Goal: Task Accomplishment & Management: Complete application form

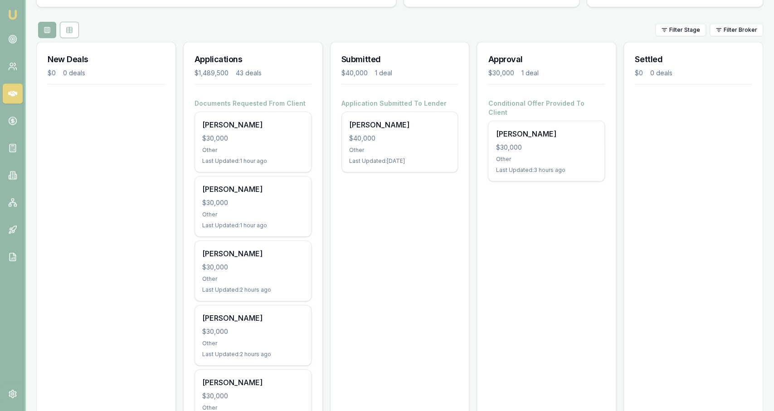
scroll to position [88, 0]
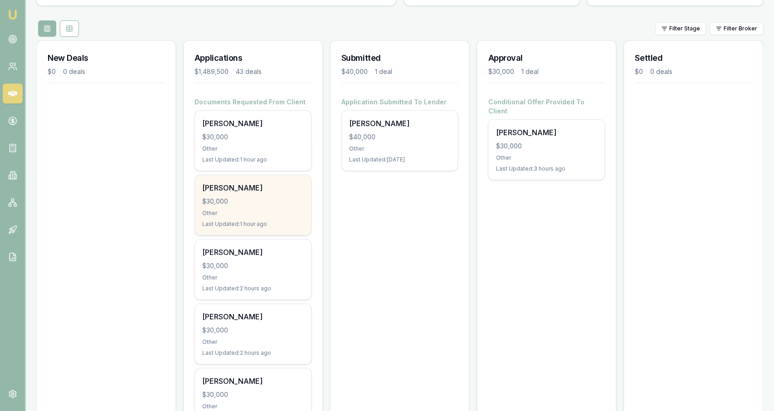
click at [262, 208] on div "Bernie Cordukes $30,000 Other Last Updated: 1 hour ago" at bounding box center [253, 205] width 116 height 60
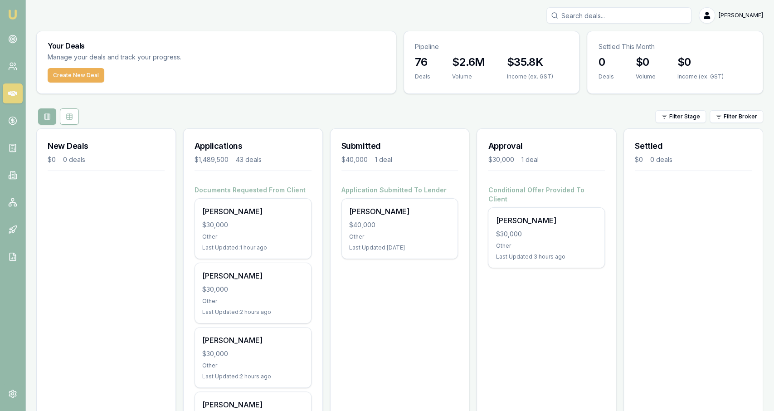
scroll to position [66, 0]
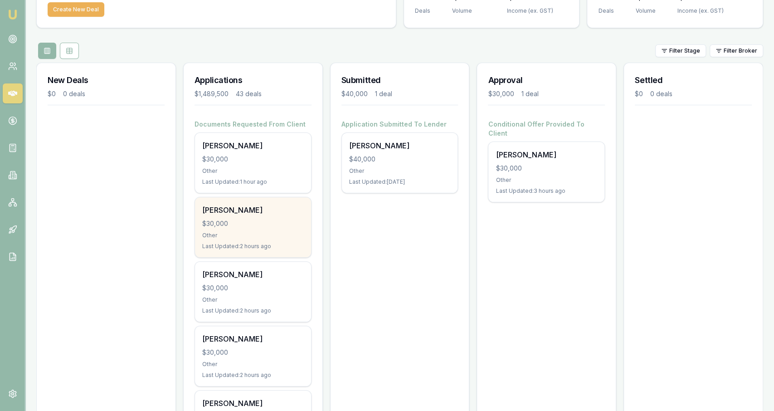
click at [294, 222] on div "$30,000" at bounding box center [253, 223] width 102 height 9
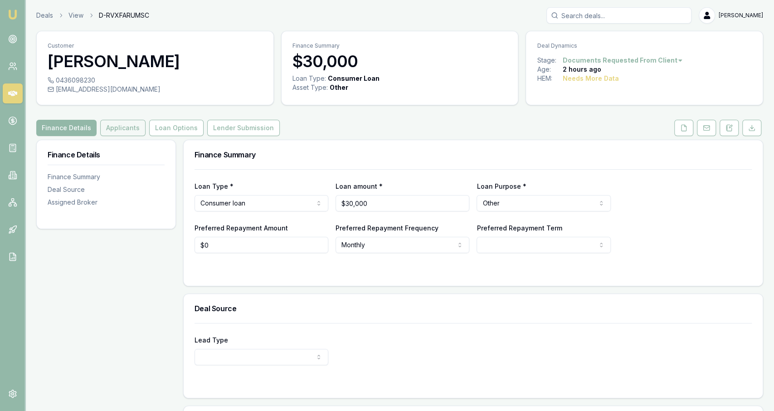
click at [133, 127] on button "Applicants" at bounding box center [122, 128] width 45 height 16
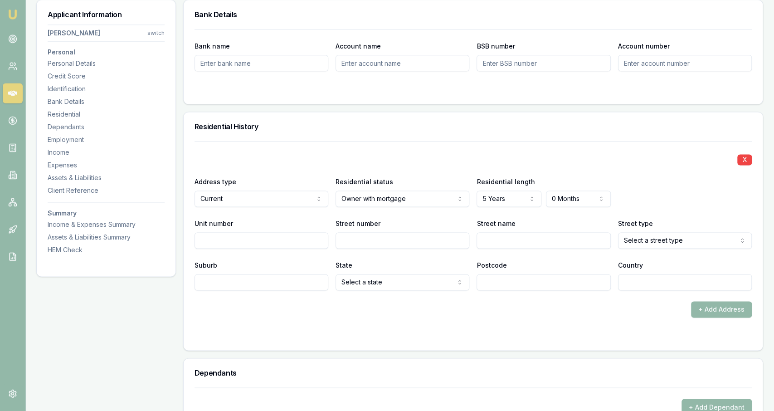
scroll to position [762, 0]
click at [318, 244] on input "Unit number" at bounding box center [262, 241] width 134 height 16
type input "111"
click at [359, 249] on div "X Address type Current Current Previous Residential status Owner with mortgage …" at bounding box center [473, 216] width 557 height 149
click at [359, 247] on input "Street number" at bounding box center [403, 241] width 134 height 16
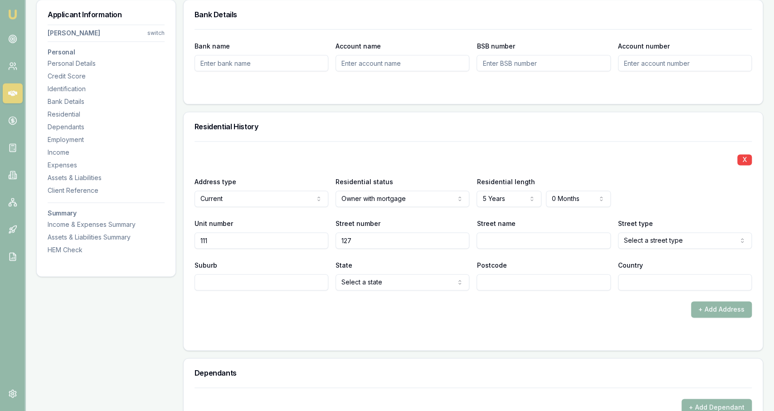
type input "127"
click at [502, 236] on input "Street name" at bounding box center [544, 241] width 134 height 16
type input "[PERSON_NAME]"
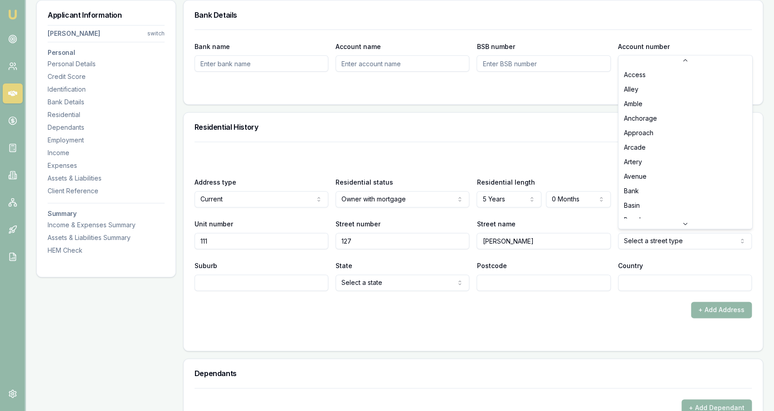
scroll to position [2110, 0]
select select "Road"
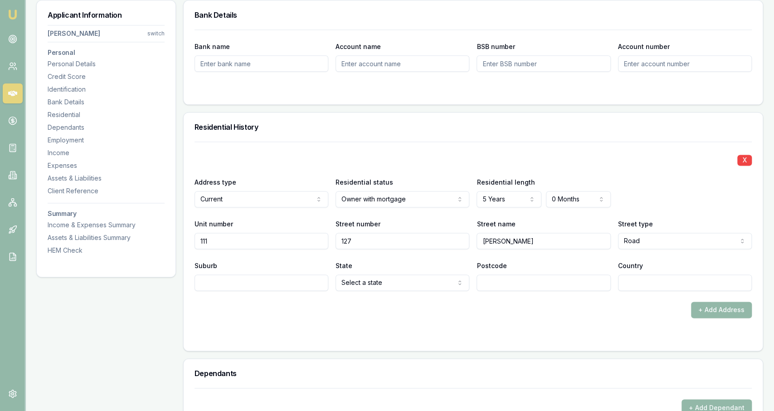
click at [325, 283] on input "Suburb" at bounding box center [262, 282] width 134 height 16
type input "rosslea"
select select "QLD"
type input "4812"
type input "[GEOGRAPHIC_DATA]"
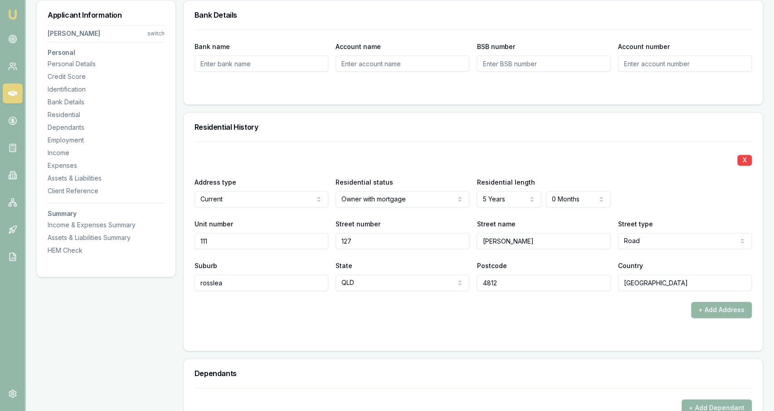
click at [404, 316] on form "X Address type Current Current Previous Residential status Owner with mortgage …" at bounding box center [473, 241] width 557 height 198
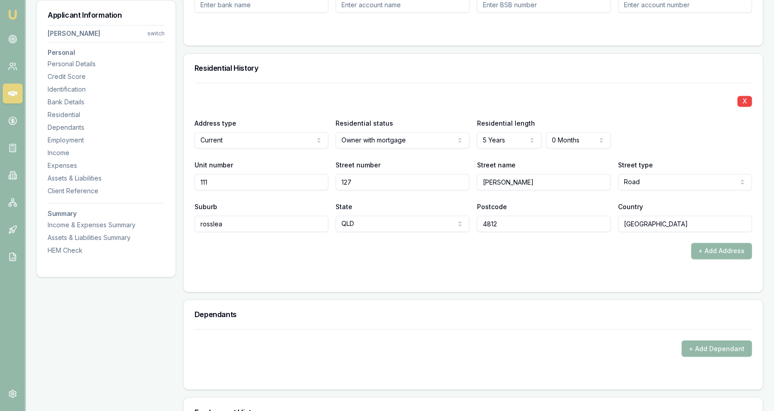
scroll to position [820, 0]
click at [404, 316] on div "Dependants" at bounding box center [473, 314] width 579 height 29
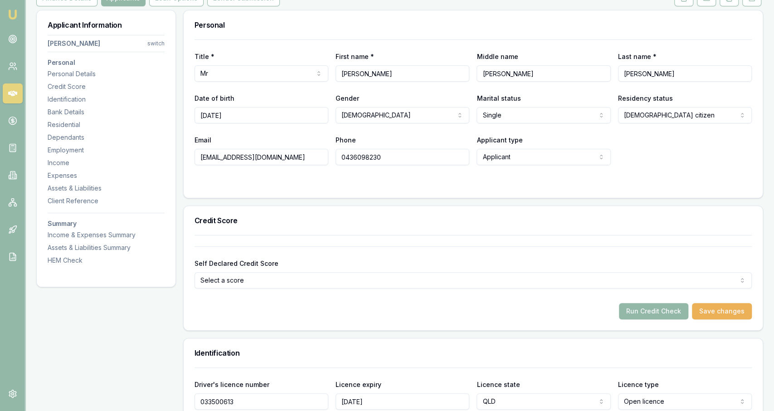
scroll to position [130, 0]
click at [675, 313] on button "Run Credit Check" at bounding box center [653, 311] width 69 height 16
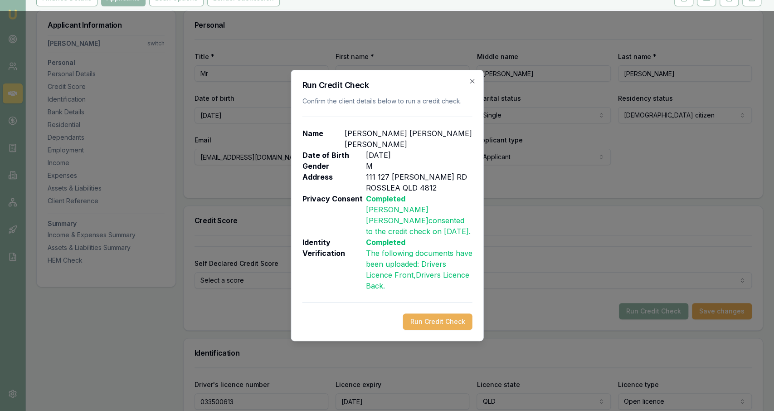
click at [456, 307] on div "Run Credit Check Confirm the client details below to run a credit check. Name B…" at bounding box center [387, 205] width 193 height 271
click at [451, 313] on button "Run Credit Check" at bounding box center [437, 321] width 69 height 16
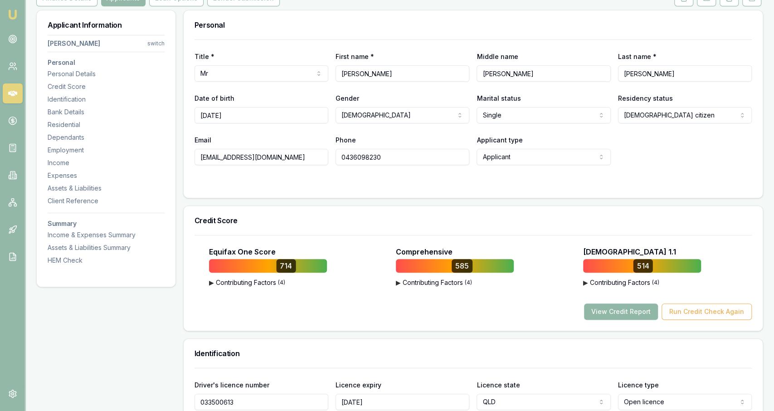
click at [614, 312] on button "View Credit Report" at bounding box center [621, 311] width 74 height 16
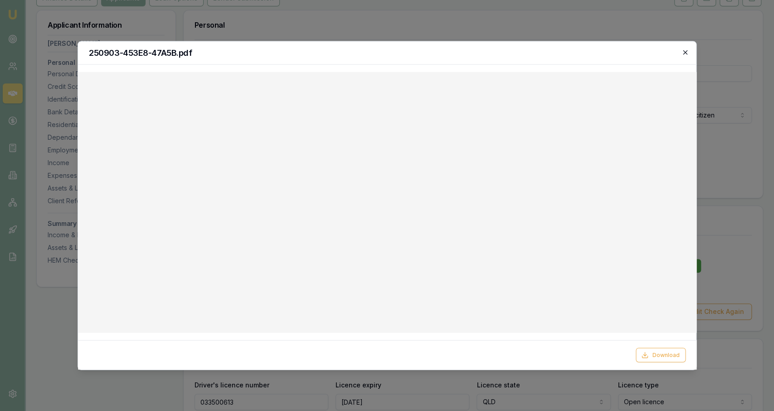
click at [686, 55] on icon "button" at bounding box center [685, 52] width 7 height 7
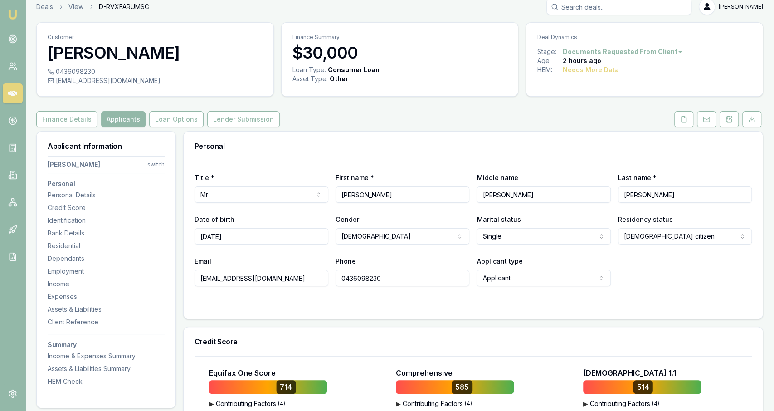
scroll to position [3, 0]
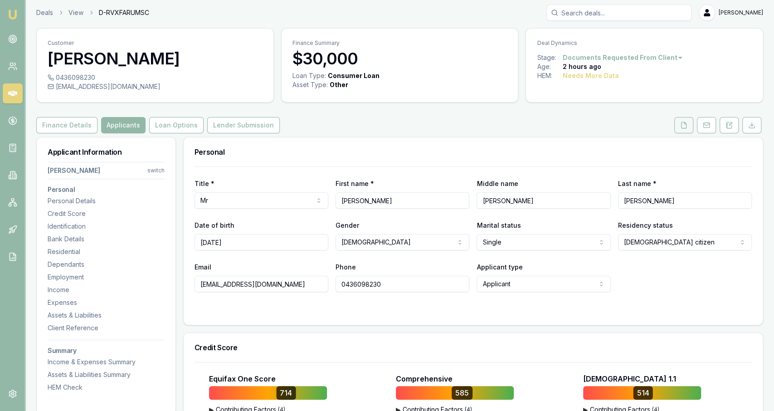
click at [678, 122] on button at bounding box center [683, 125] width 19 height 16
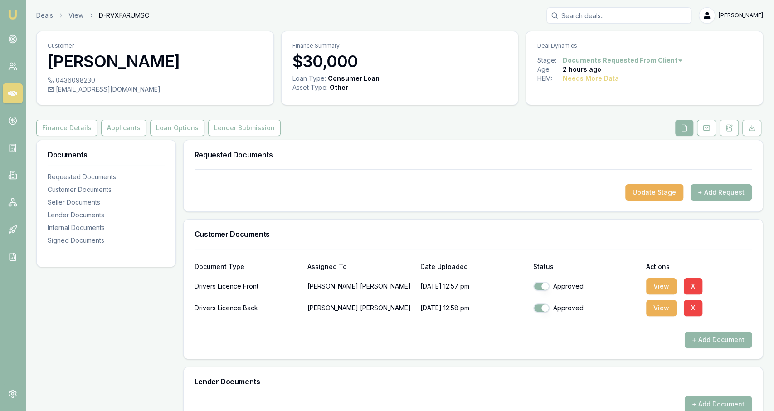
click at [85, 90] on div "[EMAIL_ADDRESS][DOMAIN_NAME]" at bounding box center [155, 89] width 215 height 9
click at [85, 91] on div "[EMAIL_ADDRESS][DOMAIN_NAME]" at bounding box center [155, 89] width 215 height 9
copy icon
click at [92, 79] on div "0436098230" at bounding box center [155, 80] width 215 height 9
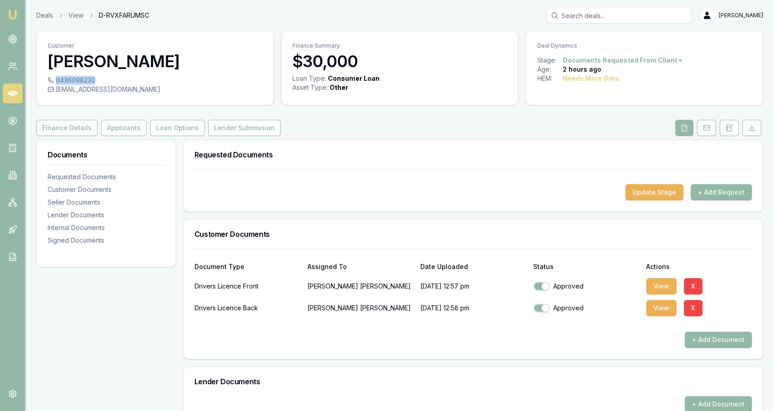
click at [92, 79] on div "0436098230" at bounding box center [155, 80] width 215 height 9
copy icon
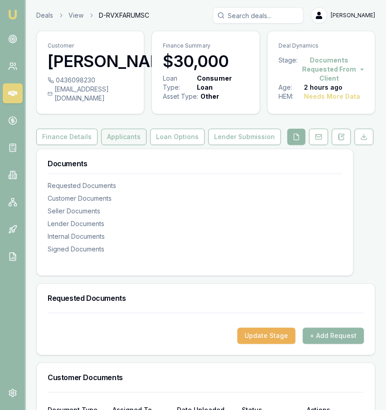
click at [138, 145] on button "Applicants" at bounding box center [123, 137] width 45 height 16
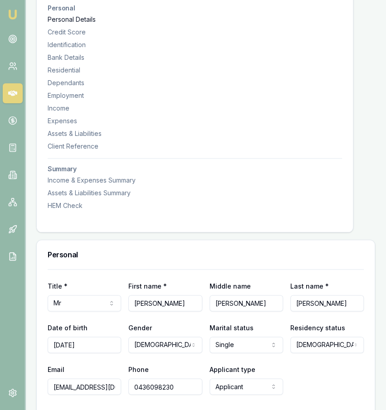
scroll to position [390, 0]
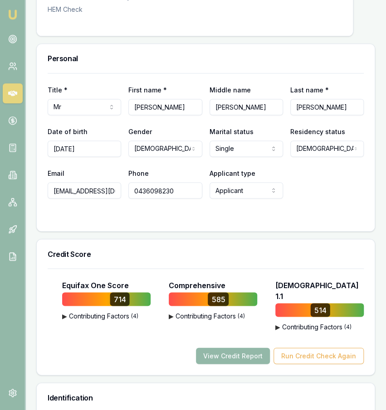
click at [102, 157] on input "[DATE]" at bounding box center [84, 149] width 73 height 16
click at [102, 157] on input "08/01/1973" at bounding box center [84, 149] width 73 height 16
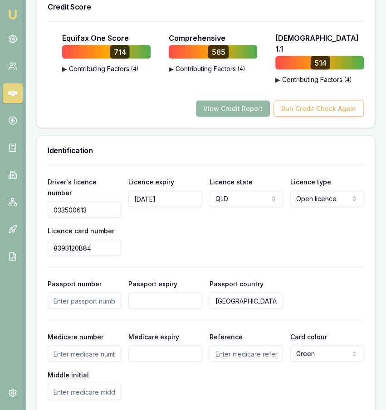
scroll to position [648, 0]
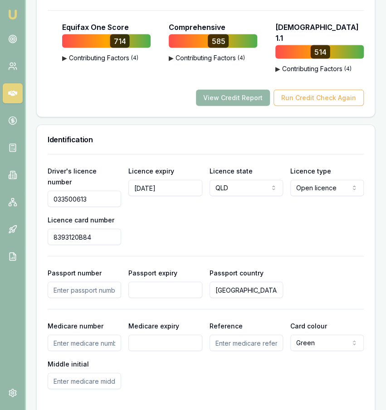
click at [92, 191] on input "033500613" at bounding box center [84, 199] width 73 height 16
click at [98, 215] on div "Licence card number 8393120B84" at bounding box center [84, 230] width 73 height 31
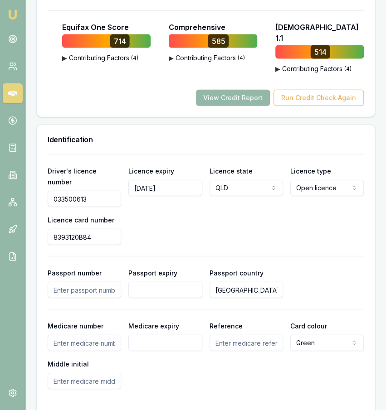
click at [98, 229] on input "8393120B84" at bounding box center [84, 237] width 73 height 16
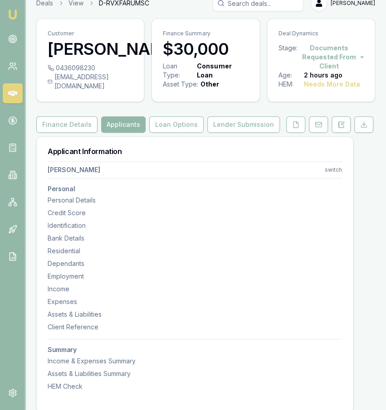
scroll to position [0, 0]
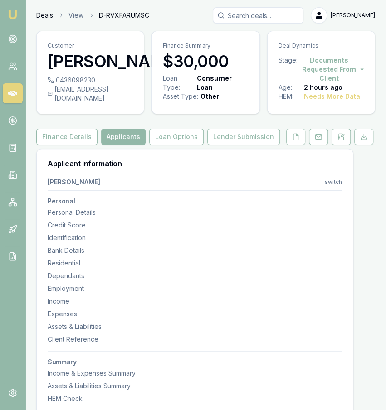
click at [45, 19] on link "Deals" at bounding box center [44, 15] width 17 height 9
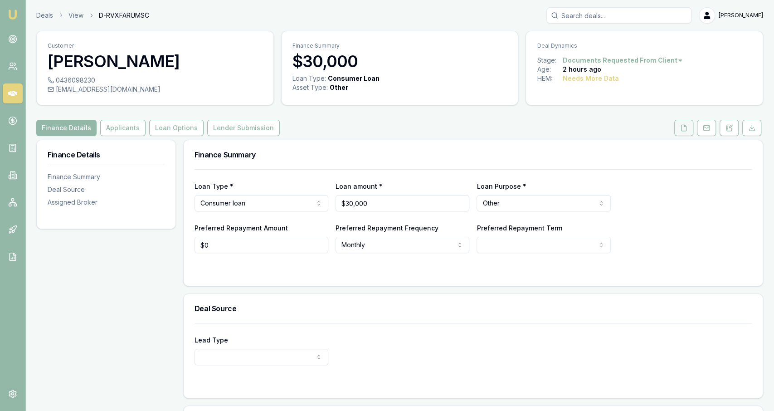
click at [678, 125] on button at bounding box center [683, 128] width 19 height 16
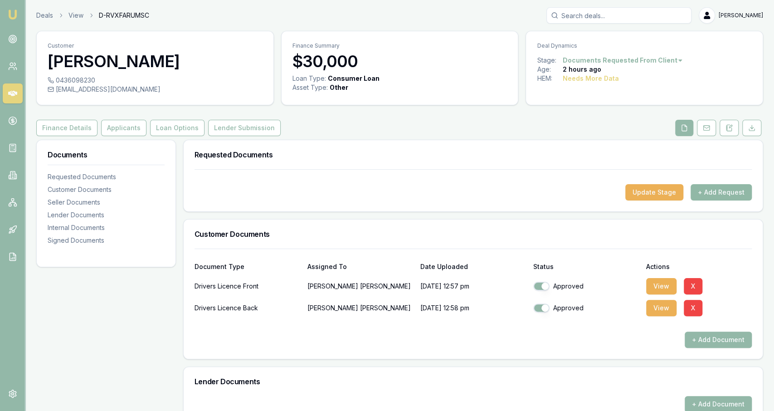
click at [717, 189] on button "+ Add Request" at bounding box center [721, 192] width 61 height 16
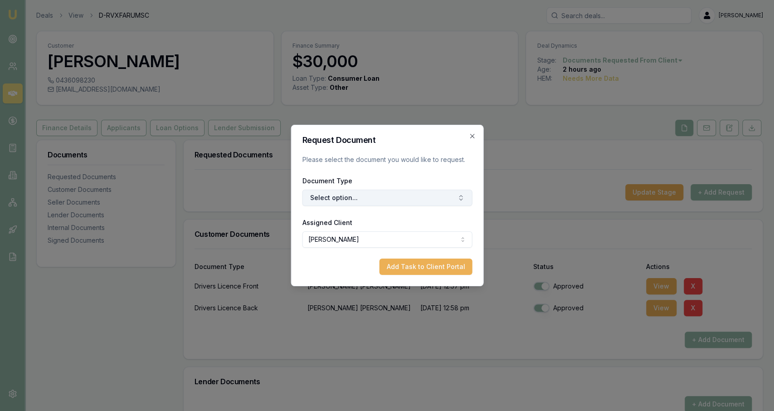
click at [404, 190] on button "Select option..." at bounding box center [387, 198] width 170 height 16
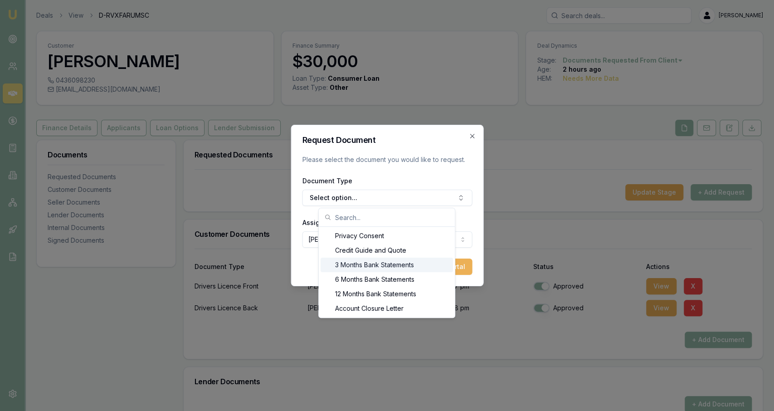
click at [359, 266] on div "3 Months Bank Statements" at bounding box center [387, 265] width 132 height 15
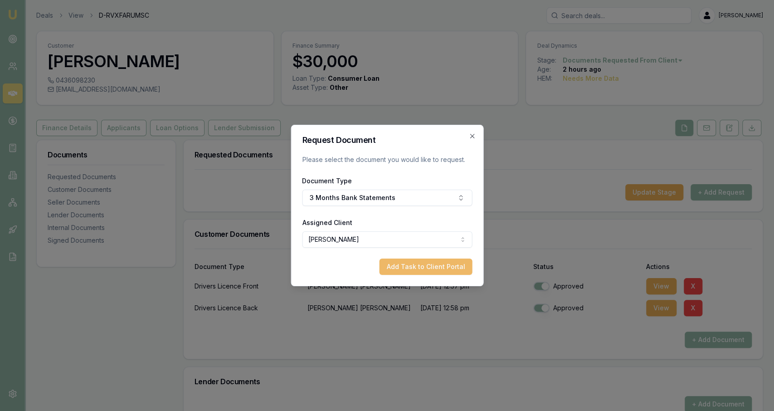
click at [409, 271] on button "Add Task to Client Portal" at bounding box center [425, 267] width 93 height 16
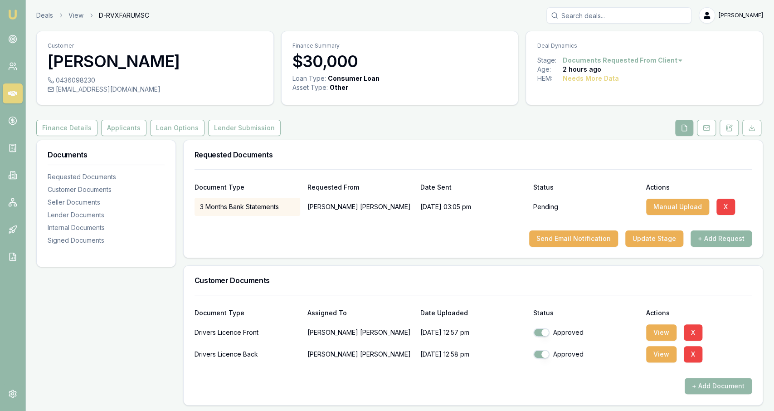
click at [699, 244] on button "+ Add Request" at bounding box center [721, 238] width 61 height 16
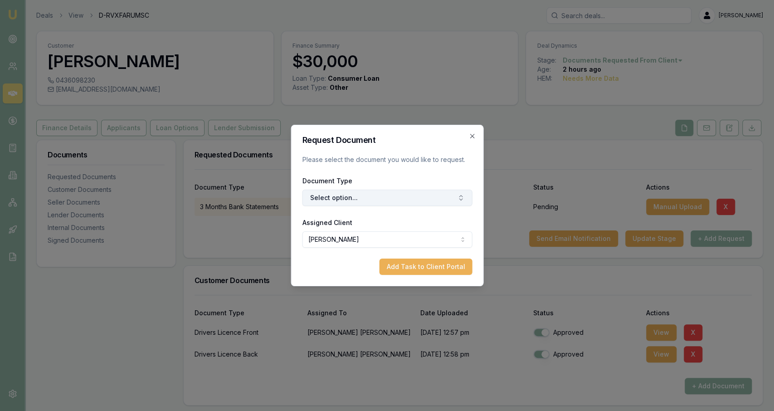
click at [401, 196] on button "Select option..." at bounding box center [387, 198] width 170 height 16
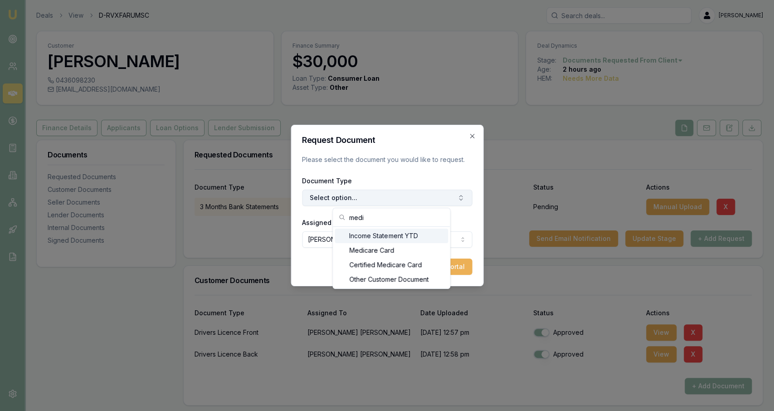
type input "medic"
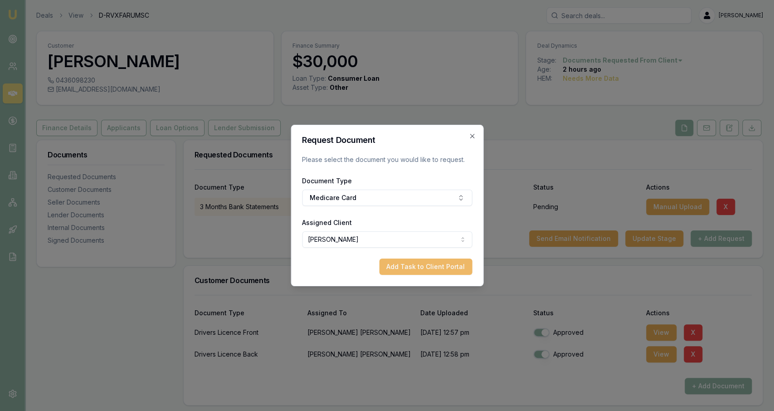
click at [442, 265] on button "Add Task to Client Portal" at bounding box center [425, 267] width 93 height 16
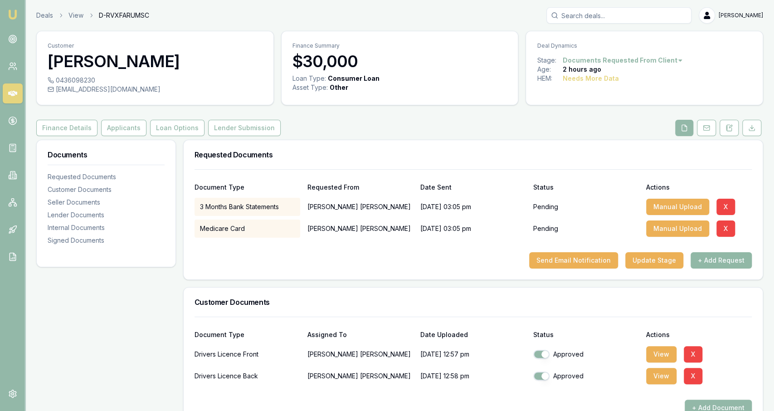
click at [715, 261] on button "+ Add Request" at bounding box center [721, 260] width 61 height 16
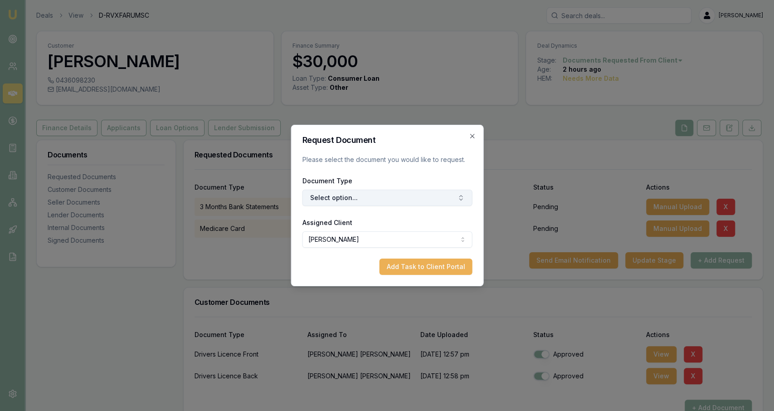
click at [439, 197] on button "Select option..." at bounding box center [387, 198] width 170 height 16
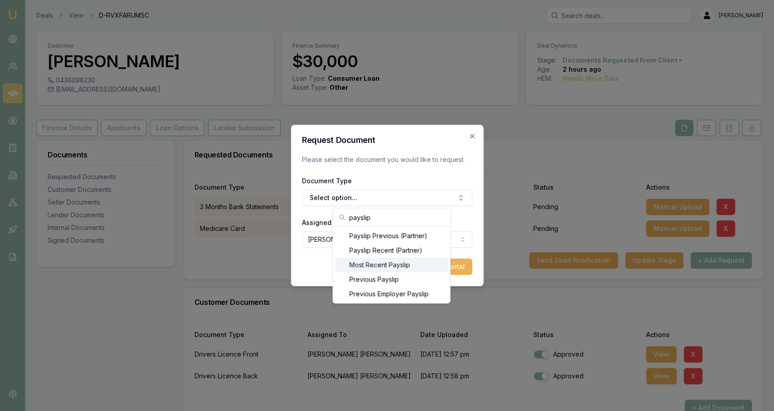
type input "payslip"
click at [425, 268] on div "Most Recent Payslip" at bounding box center [391, 265] width 113 height 15
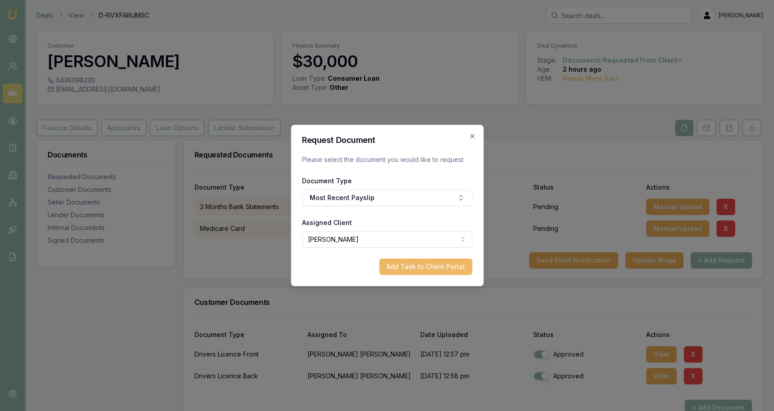
click at [429, 269] on button "Add Task to Client Portal" at bounding box center [425, 267] width 93 height 16
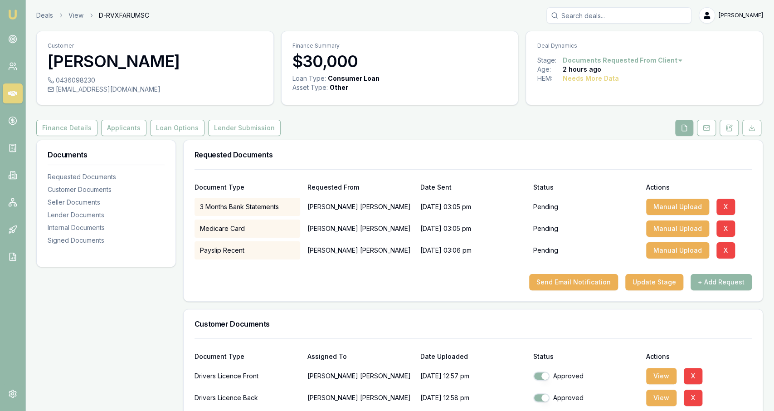
click at [724, 285] on button "+ Add Request" at bounding box center [721, 282] width 61 height 16
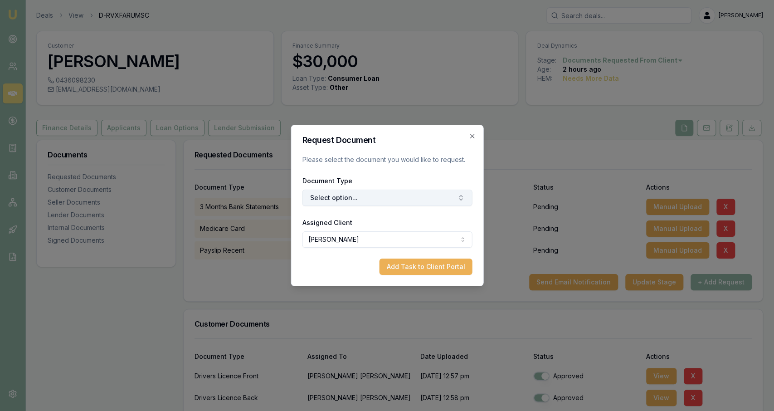
click at [411, 200] on button "Select option..." at bounding box center [387, 198] width 170 height 16
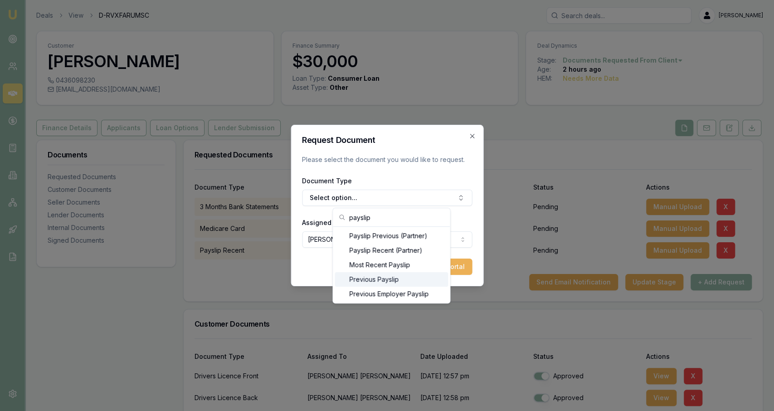
type input "payslip"
click at [412, 279] on div "Previous Payslip" at bounding box center [391, 279] width 113 height 15
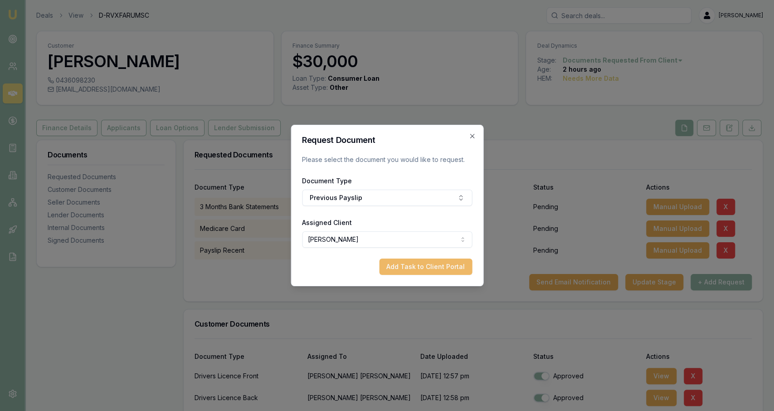
click at [436, 270] on button "Add Task to Client Portal" at bounding box center [425, 267] width 93 height 16
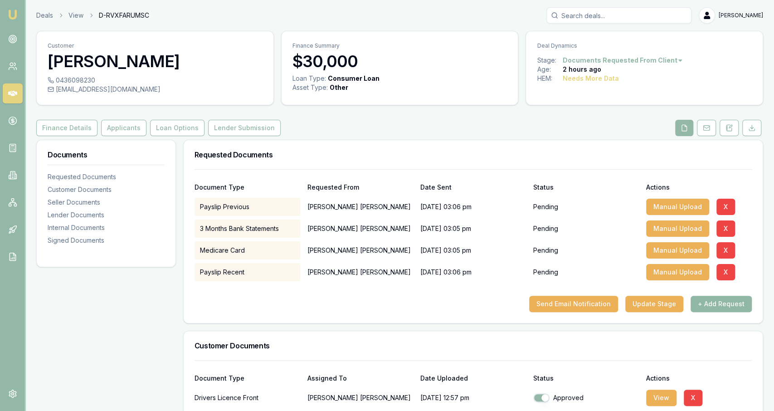
click at [721, 308] on button "+ Add Request" at bounding box center [721, 304] width 61 height 16
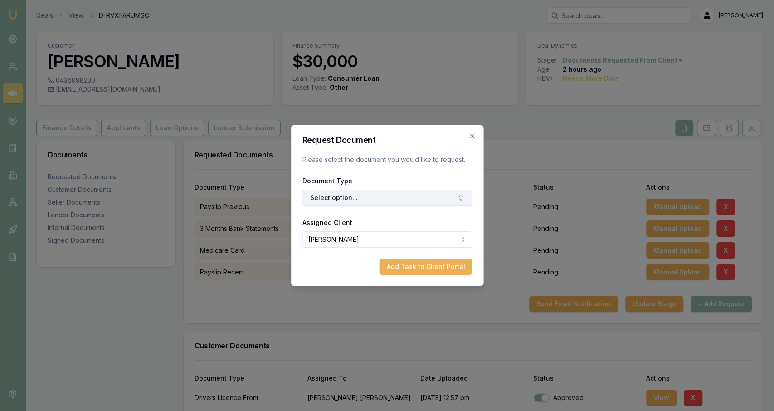
click at [380, 205] on button "Select option..." at bounding box center [387, 198] width 170 height 16
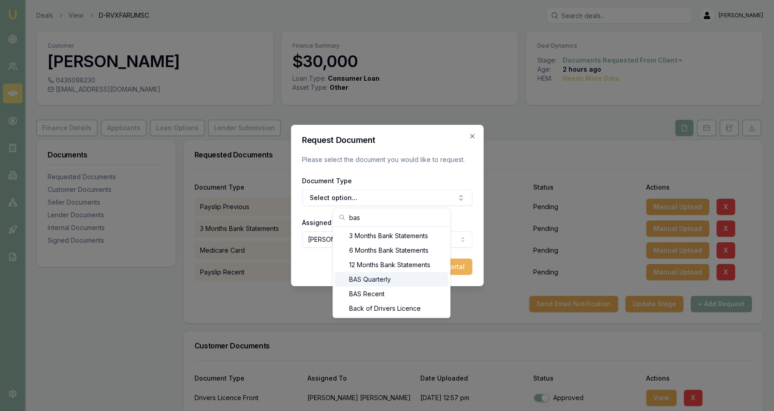
type input "bas"
click at [365, 293] on div "BAS Recent" at bounding box center [391, 294] width 113 height 15
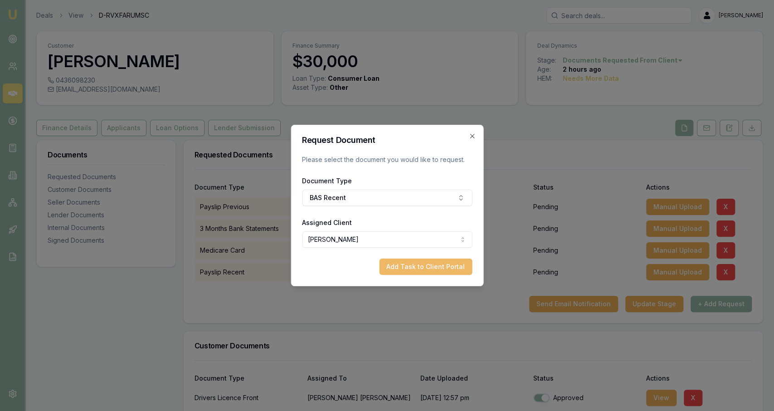
click at [433, 267] on button "Add Task to Client Portal" at bounding box center [425, 267] width 93 height 16
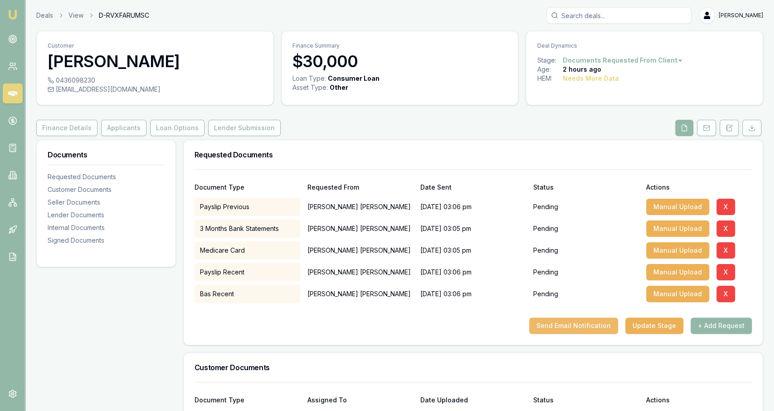
click at [586, 325] on button "Send Email Notification" at bounding box center [573, 325] width 89 height 16
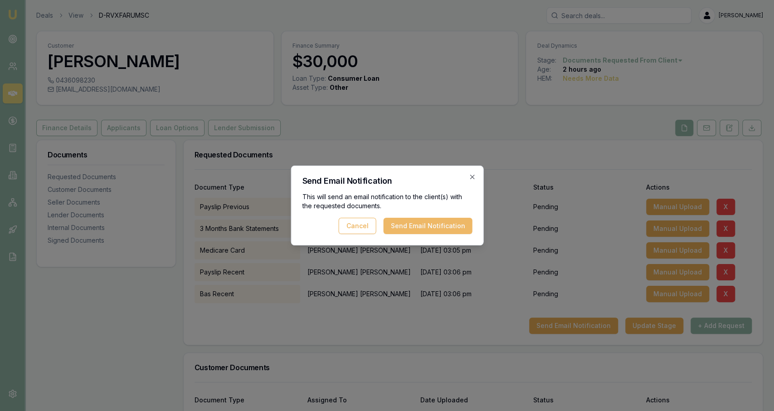
click at [458, 231] on button "Send Email Notification" at bounding box center [427, 226] width 89 height 16
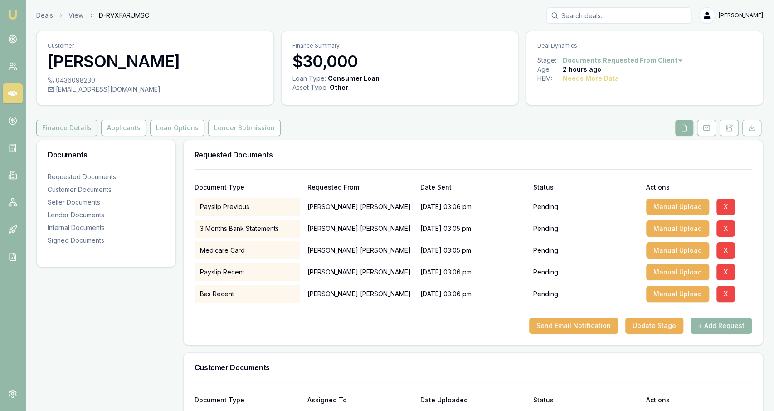
click at [81, 132] on button "Finance Details" at bounding box center [66, 128] width 61 height 16
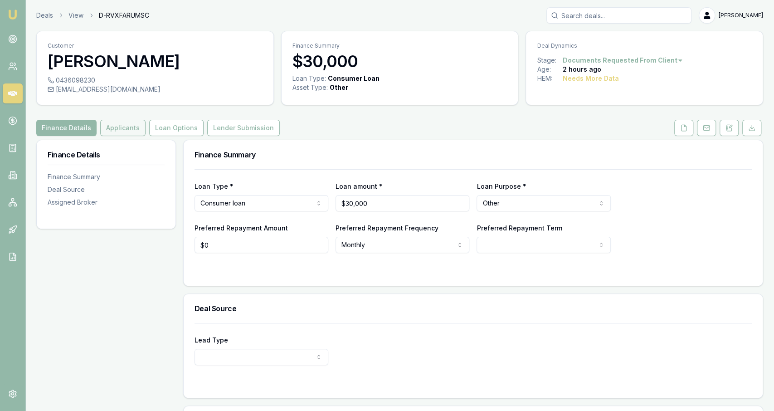
click at [115, 127] on button "Applicants" at bounding box center [122, 128] width 45 height 16
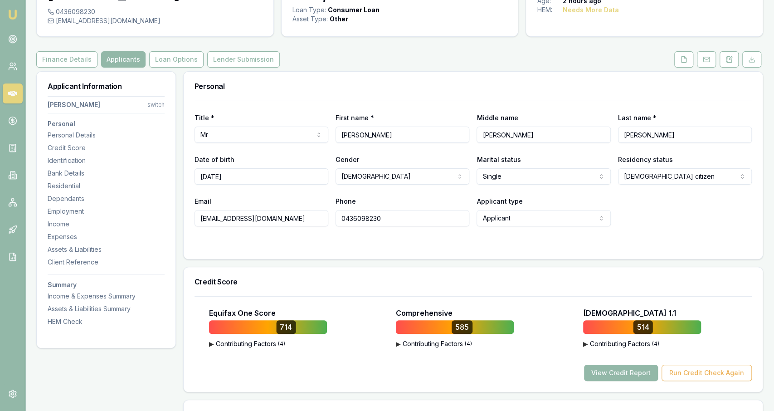
scroll to position [69, 0]
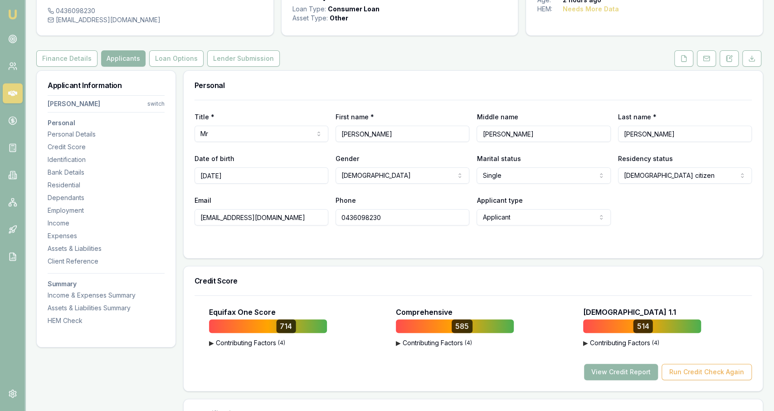
click at [396, 249] on div "Title * Mr Mr Mrs Miss Ms Dr Prof First name * Bernie Middle name Douglas Last …" at bounding box center [473, 179] width 579 height 158
click at [691, 59] on button at bounding box center [683, 58] width 19 height 16
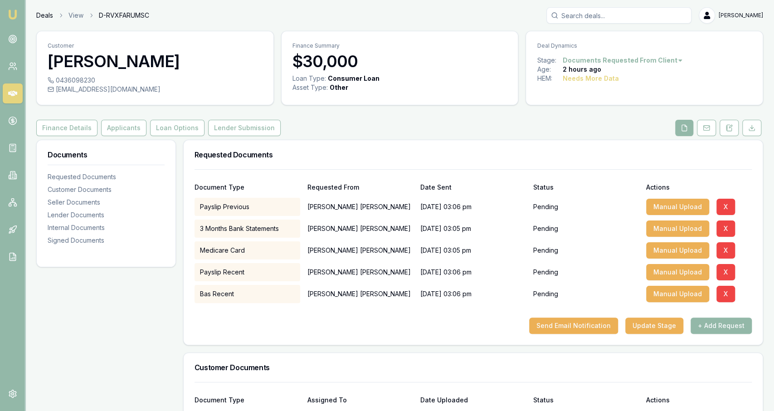
click at [50, 16] on link "Deals" at bounding box center [44, 15] width 17 height 9
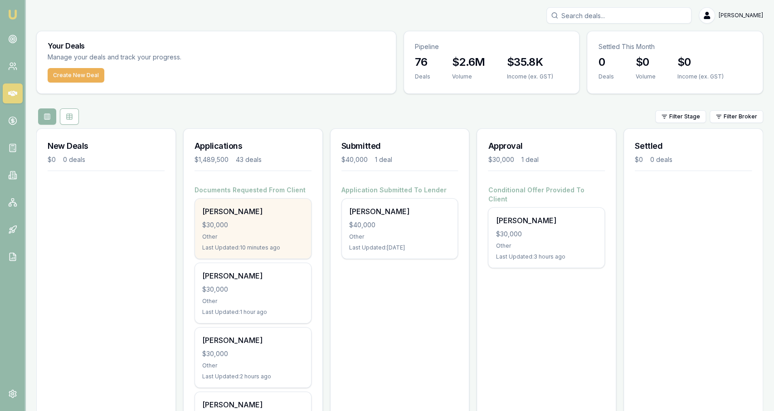
click at [289, 230] on div "Bernie Cordukes $30,000 Other Last Updated: 10 minutes ago" at bounding box center [253, 229] width 116 height 60
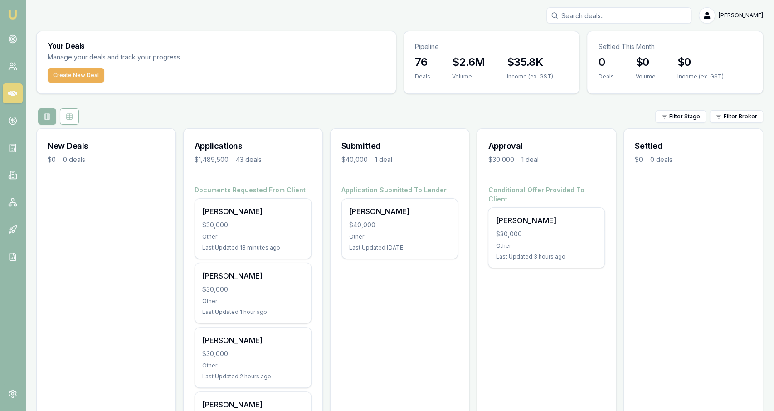
click at [605, 17] on input "Search deals" at bounding box center [619, 15] width 145 height 16
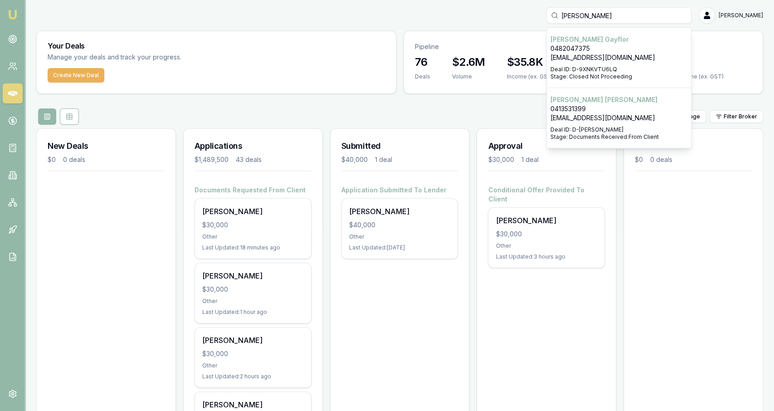
type input "james"
click at [624, 109] on p "0413531399" at bounding box center [619, 108] width 137 height 9
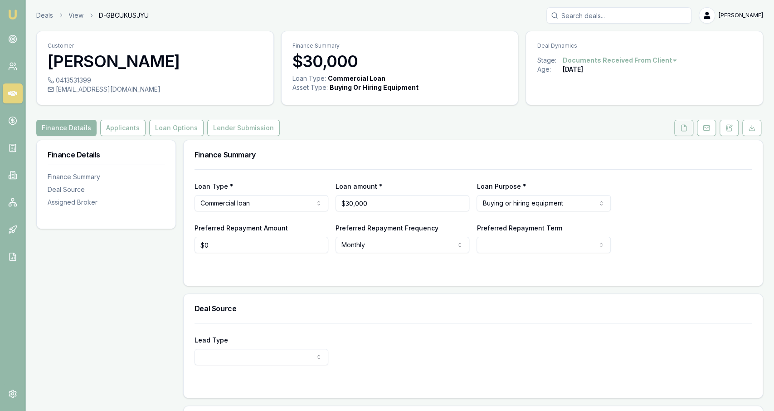
click at [683, 123] on button at bounding box center [683, 128] width 19 height 16
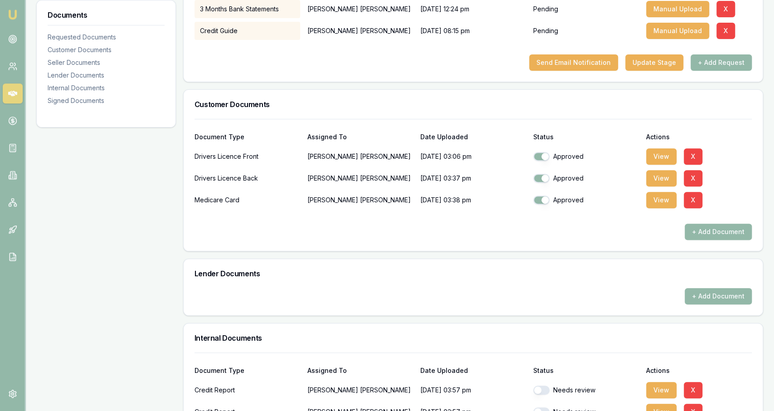
scroll to position [106, 0]
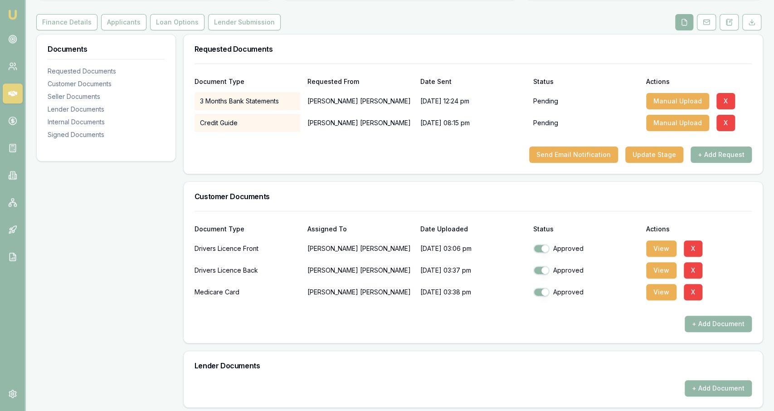
click at [230, 101] on div "3 Months Bank Statements" at bounding box center [248, 101] width 106 height 18
click at [253, 151] on div "Send Email Notification Update Stage + Add Request" at bounding box center [473, 154] width 557 height 16
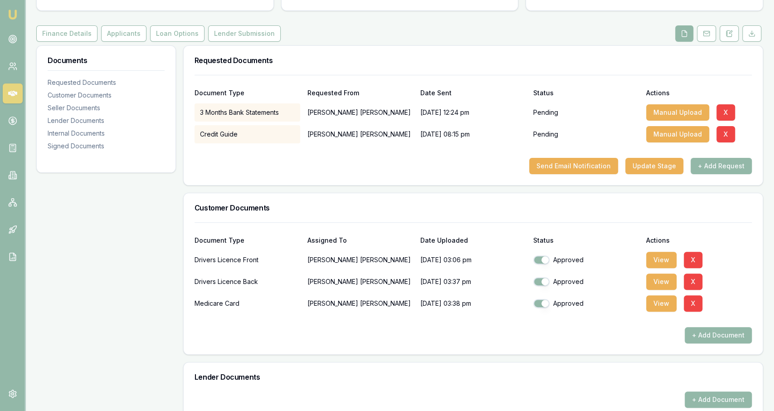
click at [246, 164] on div "Send Email Notification Update Stage + Add Request" at bounding box center [473, 166] width 557 height 16
click at [171, 211] on div "Documents Requested Documents Customer Documents Seller Documents Lender Docume…" at bounding box center [106, 368] width 140 height 647
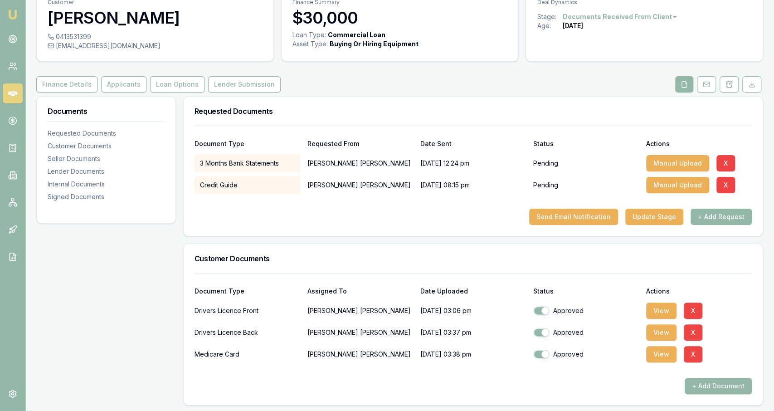
scroll to position [0, 0]
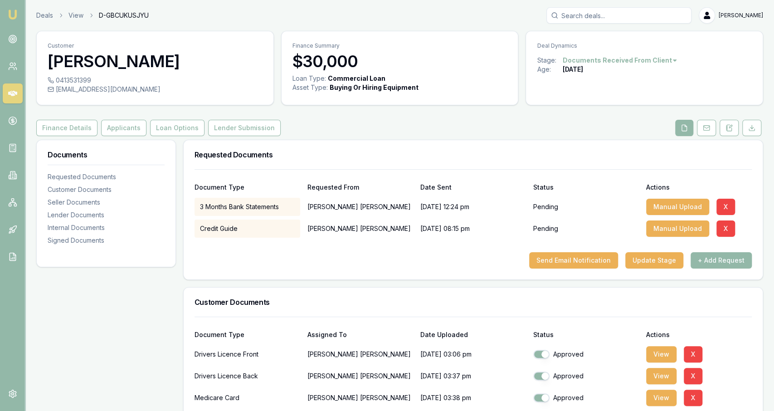
click at [171, 266] on div at bounding box center [106, 261] width 139 height 11
click at [129, 128] on button "Applicants" at bounding box center [123, 128] width 45 height 16
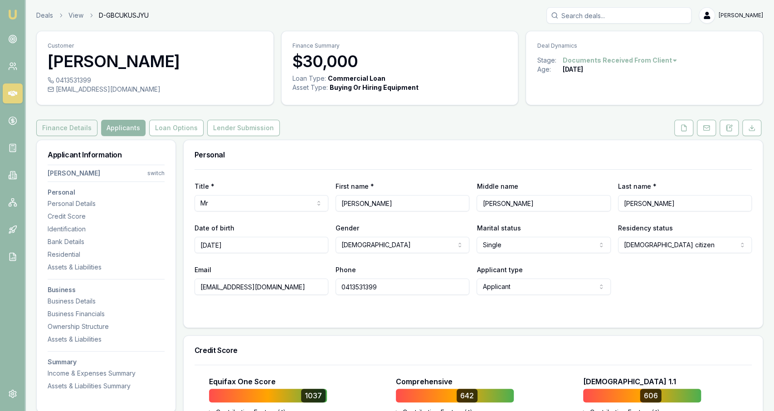
click at [92, 126] on button "Finance Details" at bounding box center [66, 128] width 61 height 16
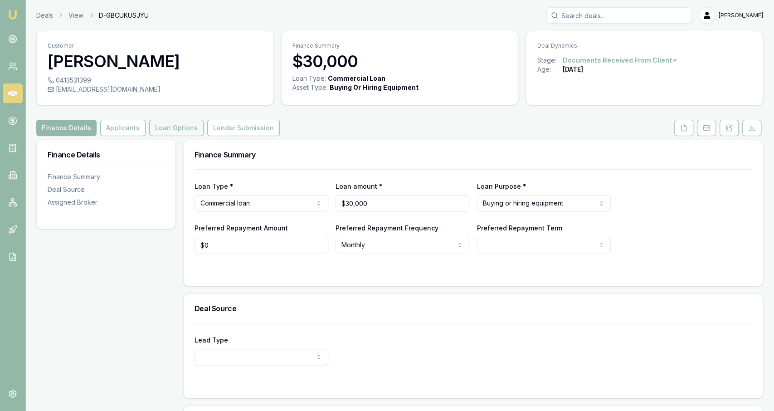
click at [153, 132] on button "Loan Options" at bounding box center [176, 128] width 54 height 16
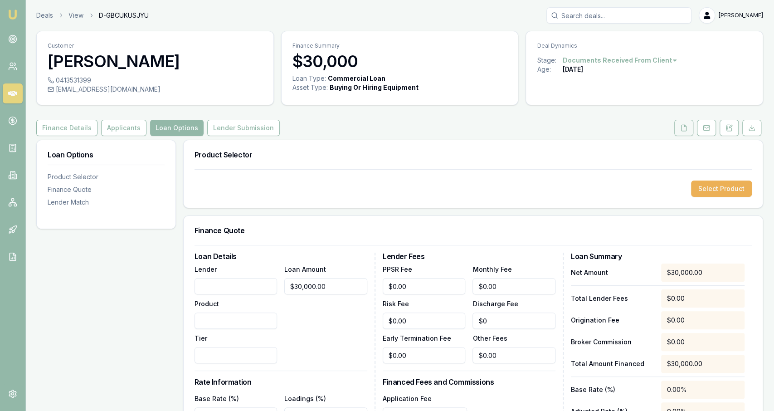
click at [693, 135] on button at bounding box center [683, 128] width 19 height 16
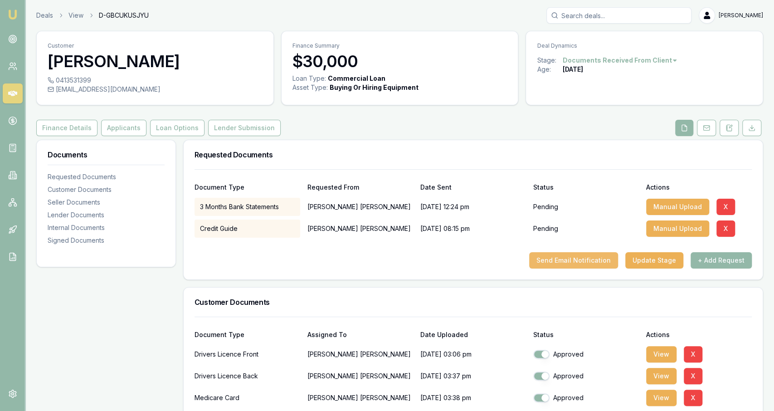
click at [605, 263] on button "Send Email Notification" at bounding box center [573, 260] width 89 height 16
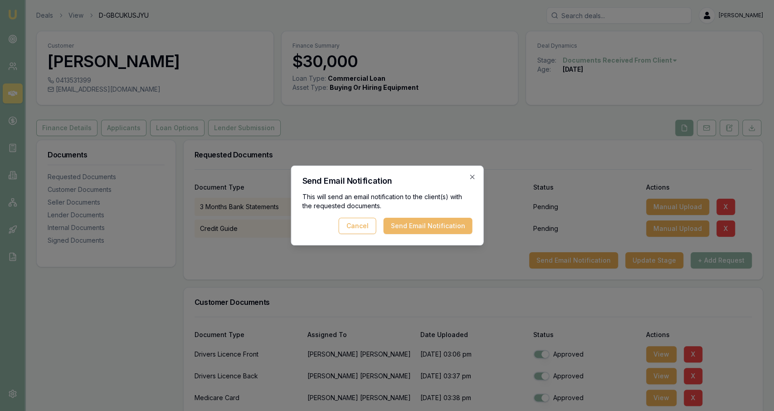
click at [440, 230] on button "Send Email Notification" at bounding box center [427, 226] width 89 height 16
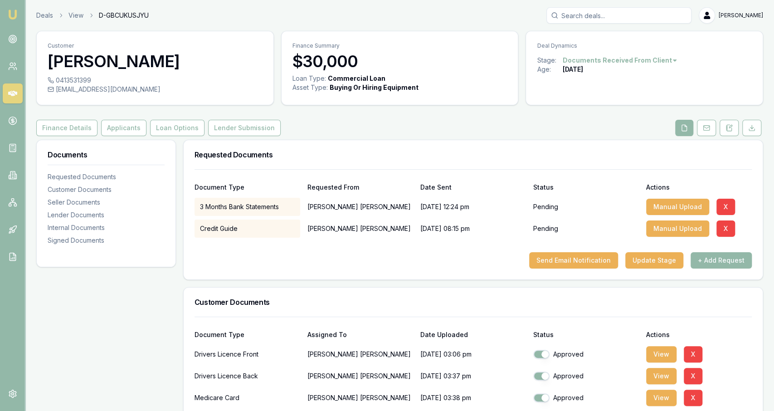
click at [297, 142] on div "Requested Documents" at bounding box center [473, 154] width 579 height 29
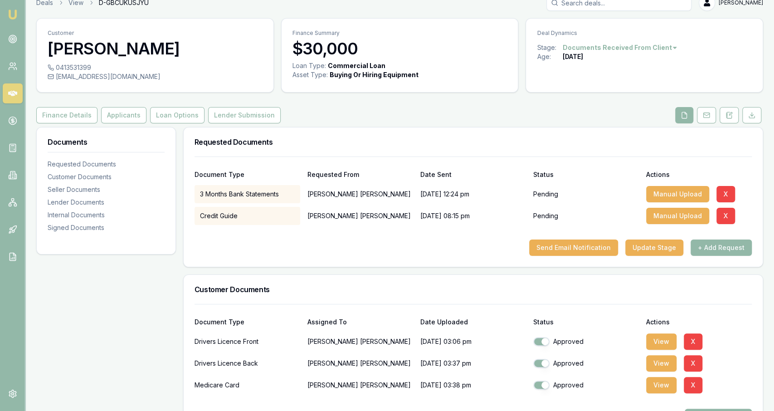
scroll to position [13, 0]
click at [138, 117] on button "Applicants" at bounding box center [123, 115] width 45 height 16
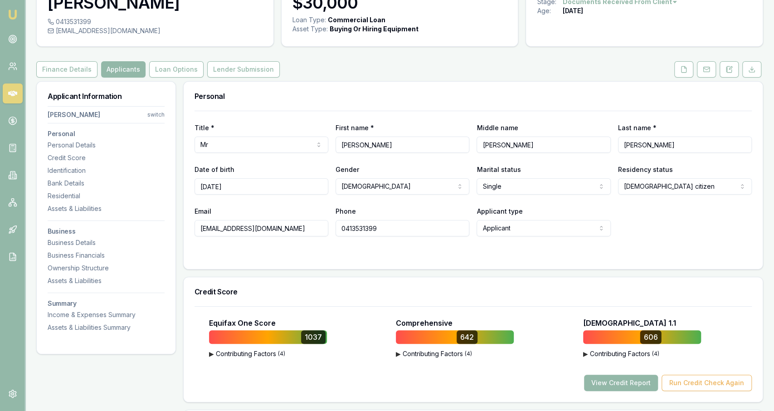
scroll to position [63, 0]
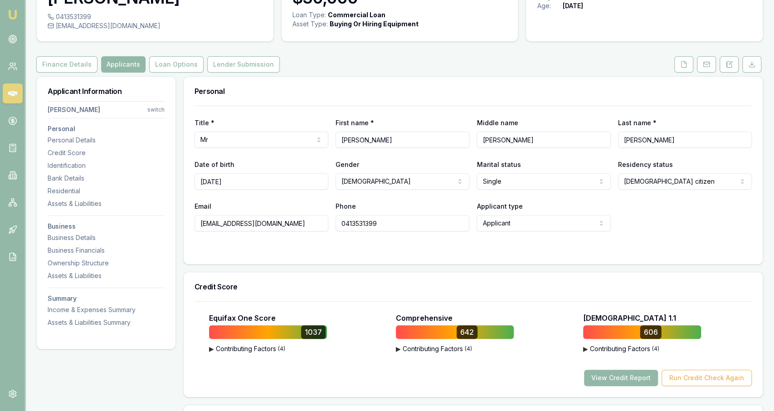
click at [312, 243] on form "Title * Mr Mr Mrs Miss Ms Dr Prof First name * James Middle name Edward Last na…" at bounding box center [473, 179] width 557 height 147
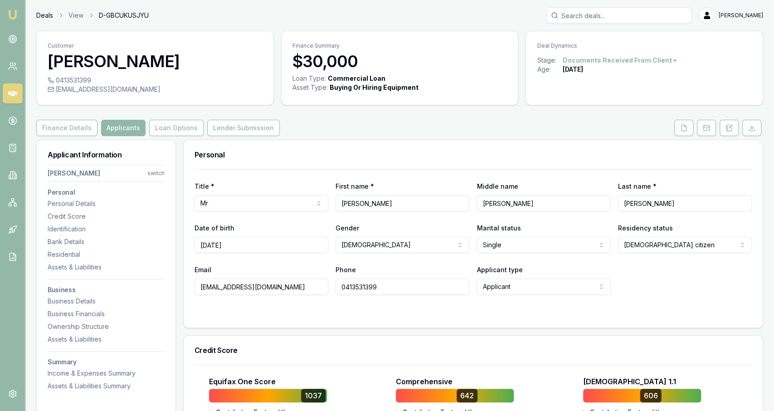
click at [45, 17] on link "Deals" at bounding box center [44, 15] width 17 height 9
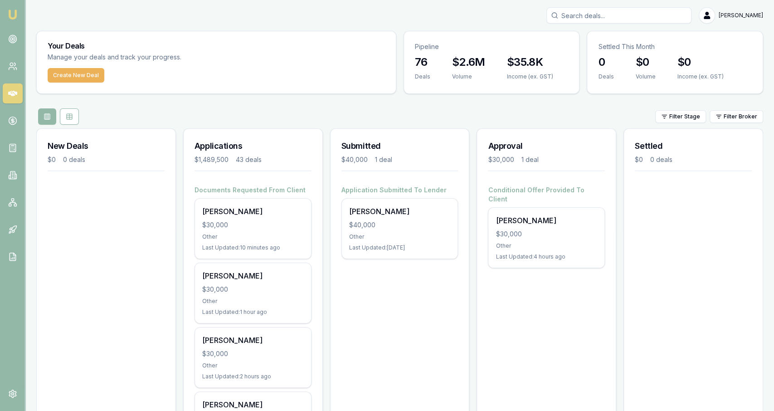
click at [206, 76] on div "Create New Deal" at bounding box center [216, 80] width 359 height 25
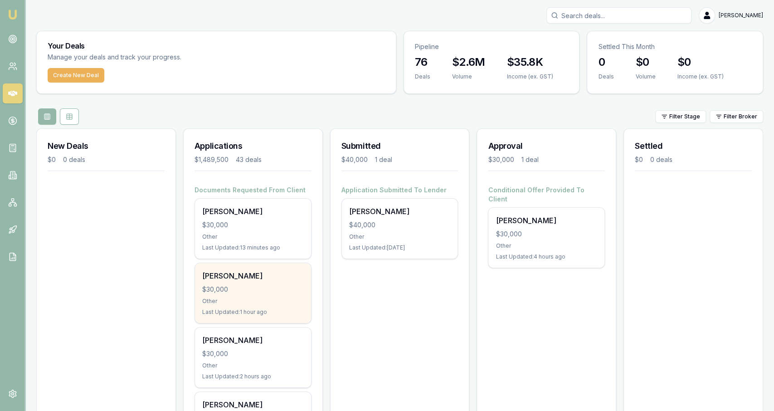
click at [256, 280] on div "[PERSON_NAME]" at bounding box center [253, 275] width 102 height 11
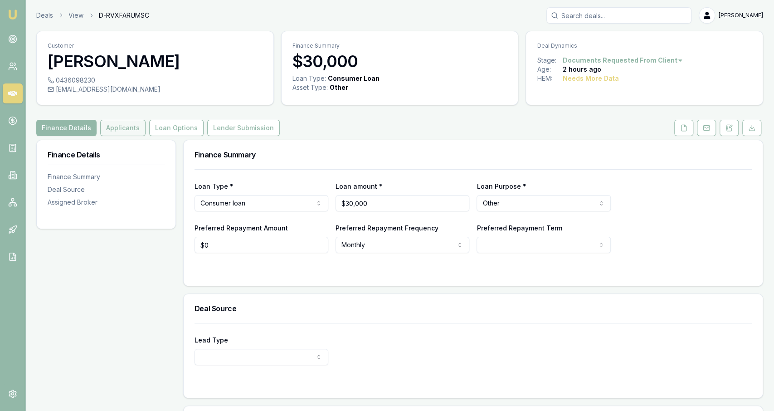
click at [139, 128] on button "Applicants" at bounding box center [122, 128] width 45 height 16
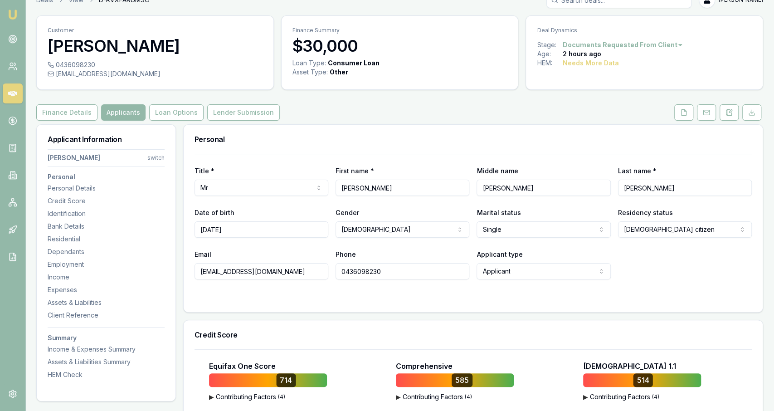
scroll to position [11, 0]
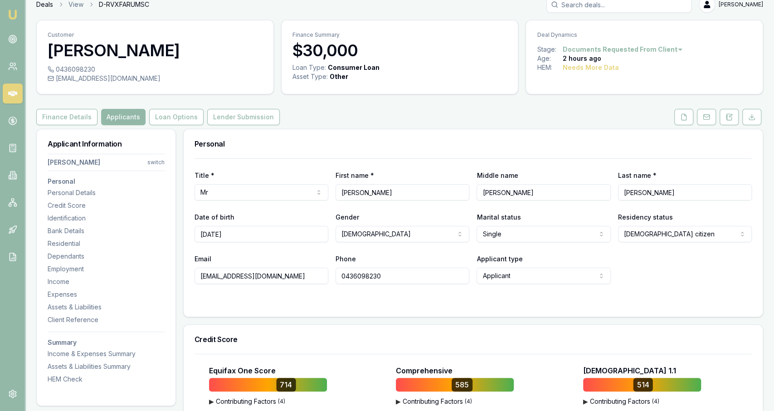
click at [45, 8] on link "Deals" at bounding box center [44, 4] width 17 height 9
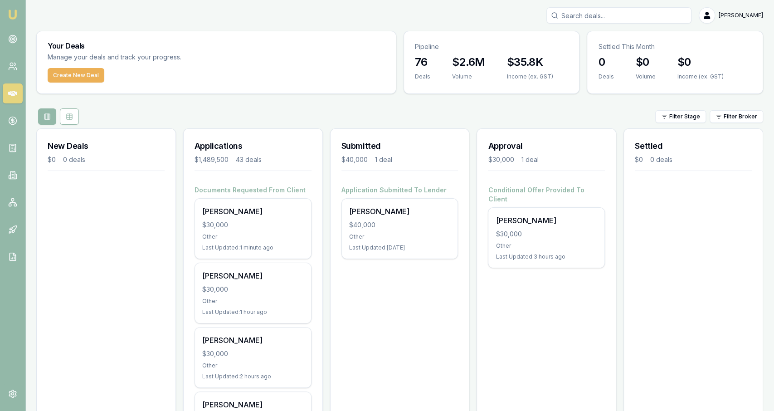
click at [592, 13] on input "Search deals" at bounding box center [619, 15] width 145 height 16
type input "james"
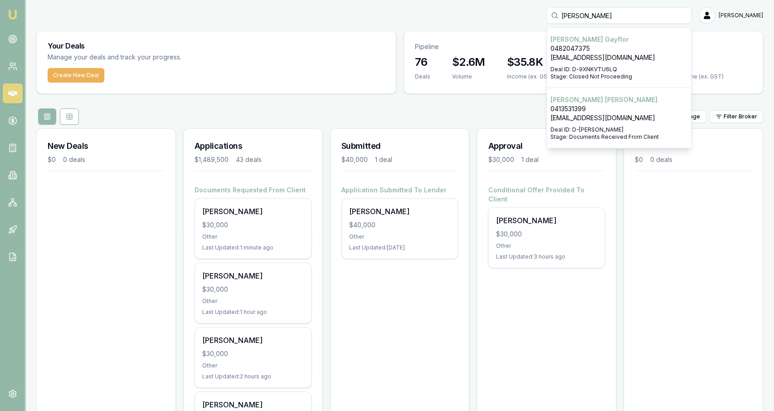
click at [630, 125] on div "Select deal for James Taylor" at bounding box center [619, 124] width 137 height 4
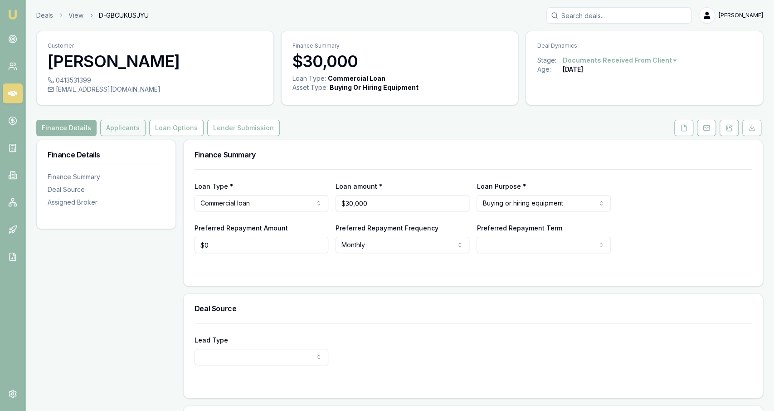
click at [118, 128] on button "Applicants" at bounding box center [122, 128] width 45 height 16
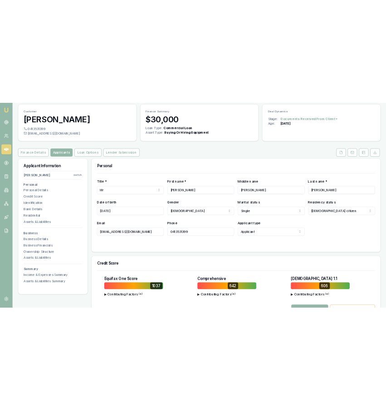
scroll to position [29, 0]
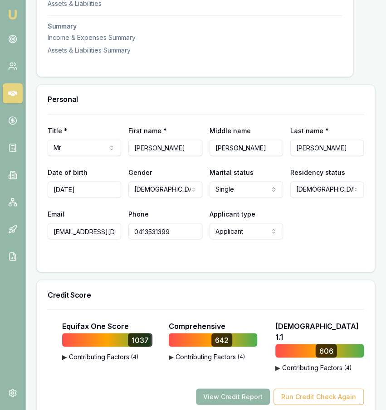
scroll to position [354, 0]
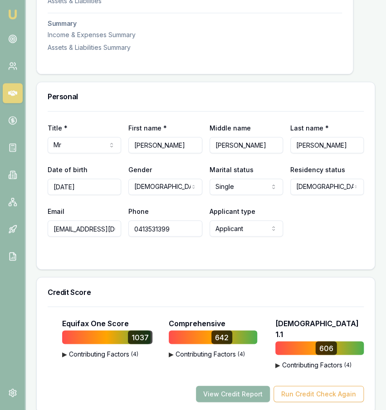
click at [100, 179] on div "Date of birth [DEMOGRAPHIC_DATA]" at bounding box center [84, 180] width 73 height 31
click at [104, 191] on input "[DATE]" at bounding box center [84, 187] width 73 height 16
click at [104, 191] on input "09/02/1972" at bounding box center [84, 187] width 73 height 16
click at [181, 229] on input "0413531399" at bounding box center [164, 229] width 73 height 16
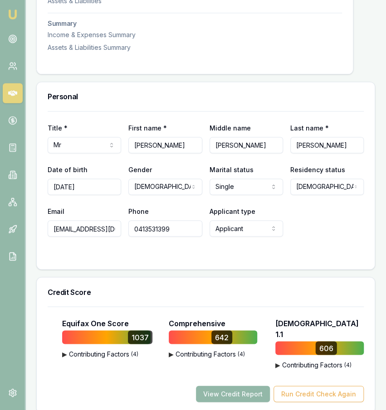
click at [181, 229] on input "0413531399" at bounding box center [164, 229] width 73 height 16
click at [108, 234] on input "[EMAIL_ADDRESS][DOMAIN_NAME]" at bounding box center [84, 229] width 73 height 16
click at [108, 234] on input "jamesedwardtaylor72@gmail.com" at bounding box center [84, 229] width 73 height 16
click at [100, 231] on input "jamesedwardtaylor72@gmail.com" at bounding box center [84, 229] width 73 height 16
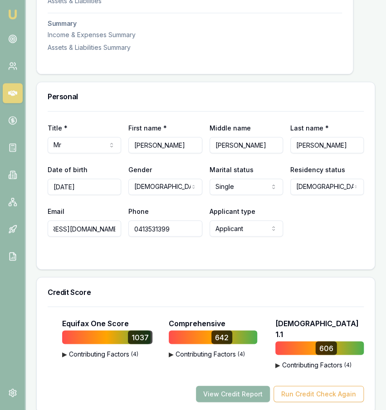
scroll to position [0, 39]
drag, startPoint x: 100, startPoint y: 231, endPoint x: 154, endPoint y: 234, distance: 54.1
click at [121, 234] on input "jamesedwardtaylor72@gmail.com" at bounding box center [84, 229] width 73 height 16
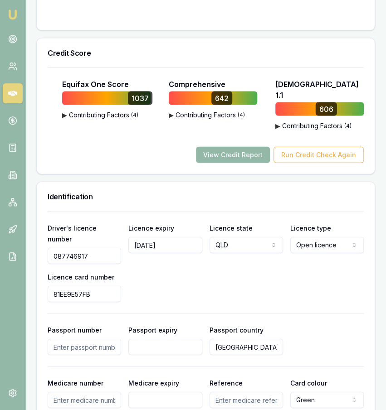
scroll to position [611, 0]
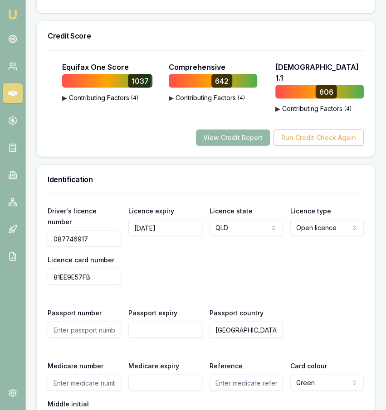
click at [85, 231] on input "087746917" at bounding box center [84, 239] width 73 height 16
click at [96, 269] on input "81EE9E57FB" at bounding box center [84, 277] width 73 height 16
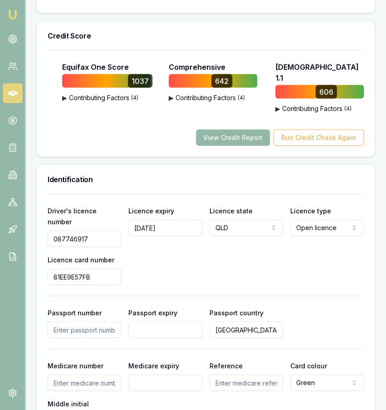
click at [96, 269] on input "81EE9E57FB" at bounding box center [84, 277] width 73 height 16
click at [185, 220] on input "14/10/2025" at bounding box center [164, 228] width 73 height 16
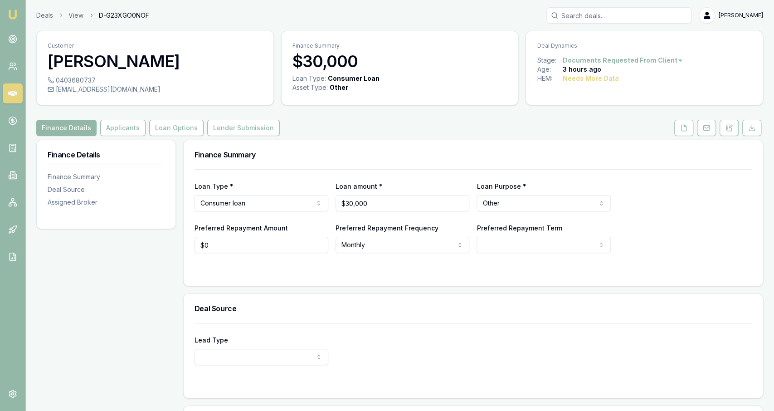
click at [87, 82] on div "0403680737" at bounding box center [155, 80] width 215 height 9
click at [679, 128] on button at bounding box center [683, 128] width 19 height 16
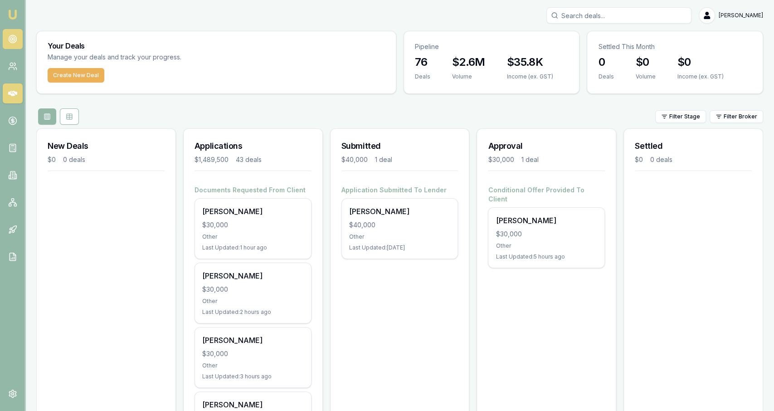
click at [19, 43] on link at bounding box center [13, 39] width 20 height 20
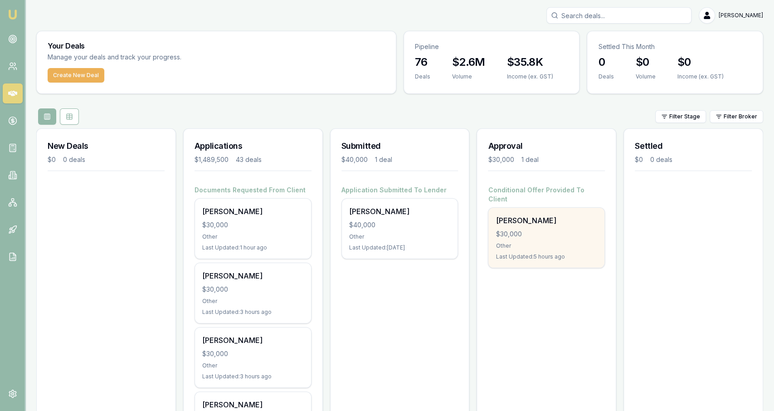
click at [584, 242] on div "Other" at bounding box center [547, 245] width 102 height 7
click at [530, 229] on div "$30,000" at bounding box center [547, 233] width 102 height 9
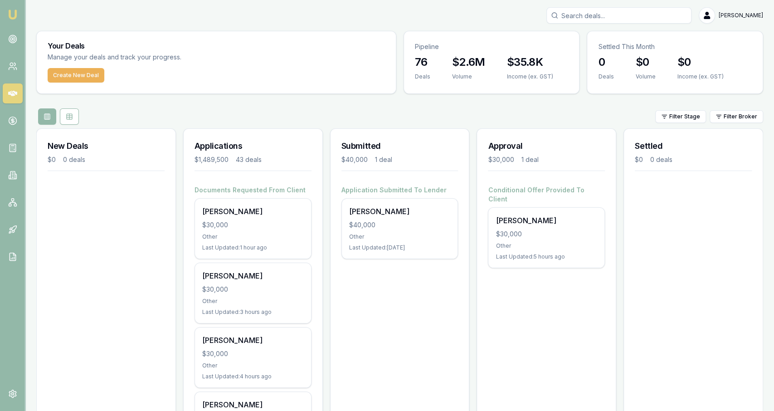
click at [236, 185] on h4 "Documents Requested From Client" at bounding box center [253, 189] width 117 height 9
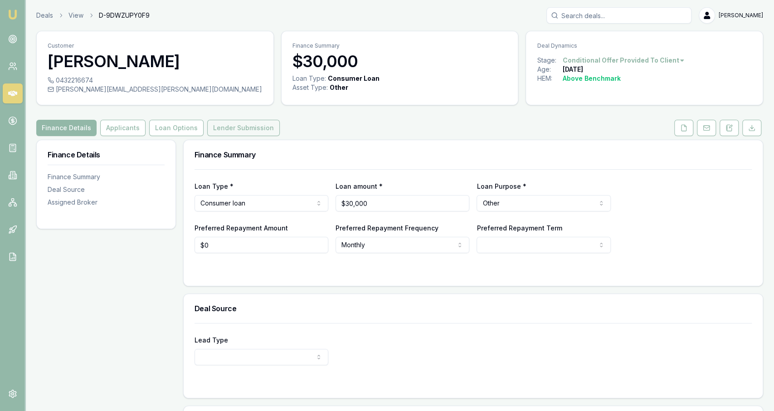
click at [239, 131] on button "Lender Submission" at bounding box center [243, 128] width 73 height 16
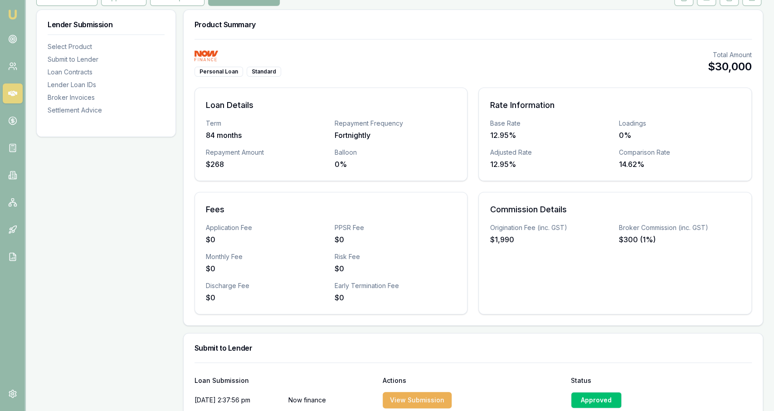
scroll to position [78, 0]
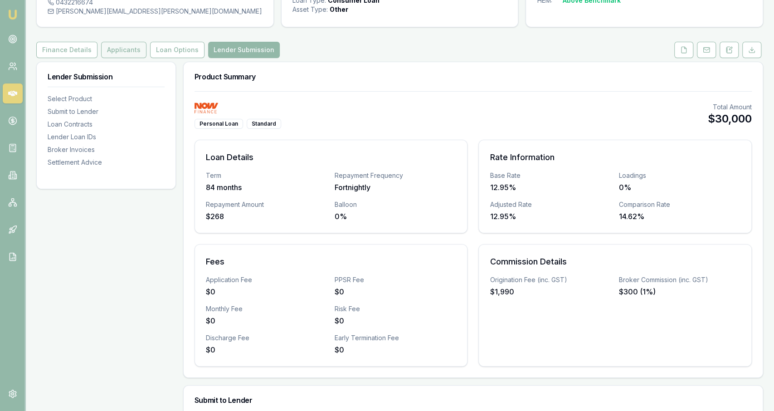
click at [140, 44] on button "Applicants" at bounding box center [123, 50] width 45 height 16
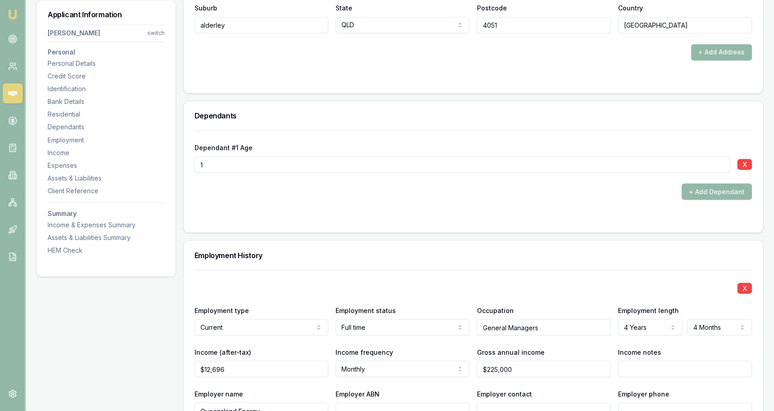
scroll to position [1018, 0]
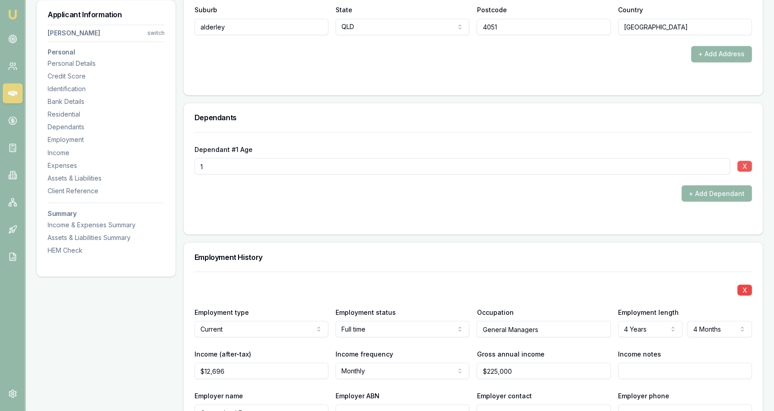
click at [747, 168] on button "X" at bounding box center [744, 166] width 15 height 11
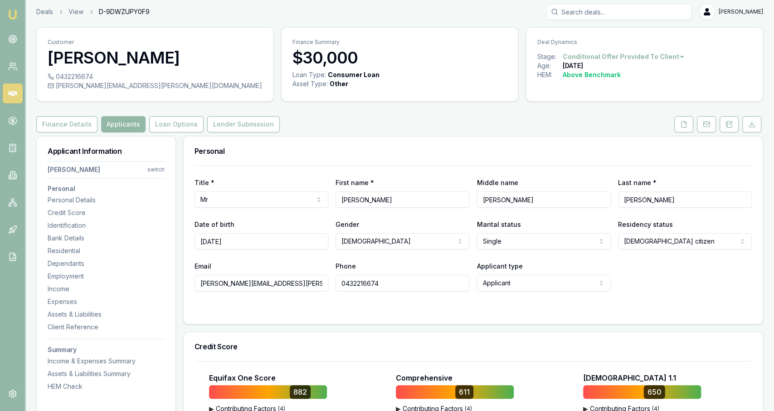
scroll to position [0, 0]
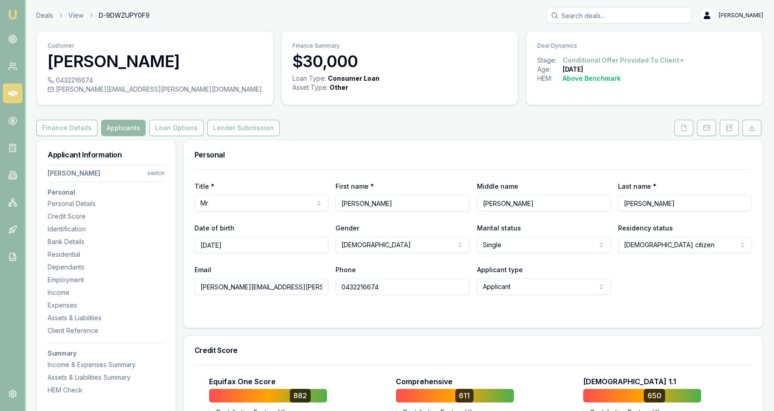
click at [527, 251] on html "Emu Broker Deals View D-9DWZUPY0F9 [PERSON_NAME] Toggle Menu Customer [PERSON_N…" at bounding box center [387, 205] width 774 height 411
select select "MARRIED"
click at [598, 277] on div "Applicant type Applicant Applicant Non applicant Guarantor" at bounding box center [544, 279] width 134 height 31
click at [678, 125] on button at bounding box center [683, 128] width 19 height 16
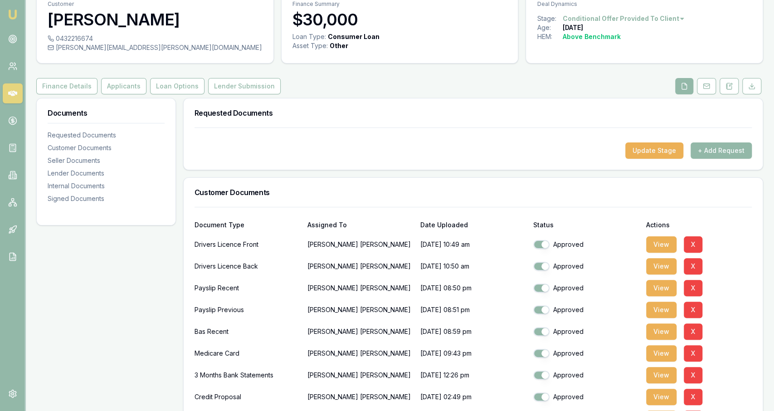
scroll to position [41, 0]
click at [646, 354] on button "View" at bounding box center [661, 354] width 30 height 16
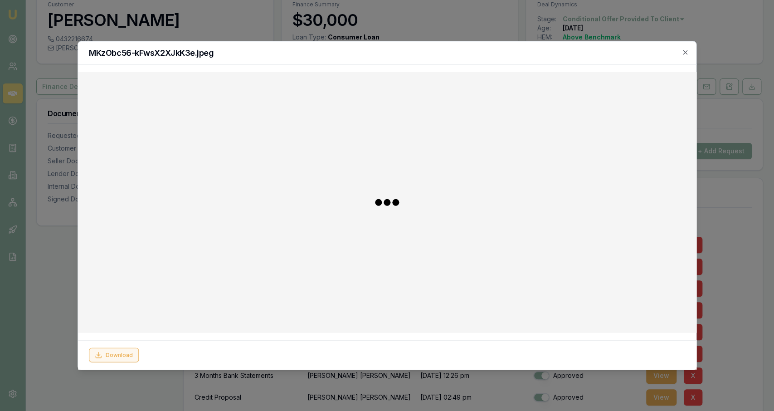
click at [128, 351] on button "Download" at bounding box center [114, 354] width 50 height 15
click at [62, 255] on div at bounding box center [387, 205] width 774 height 411
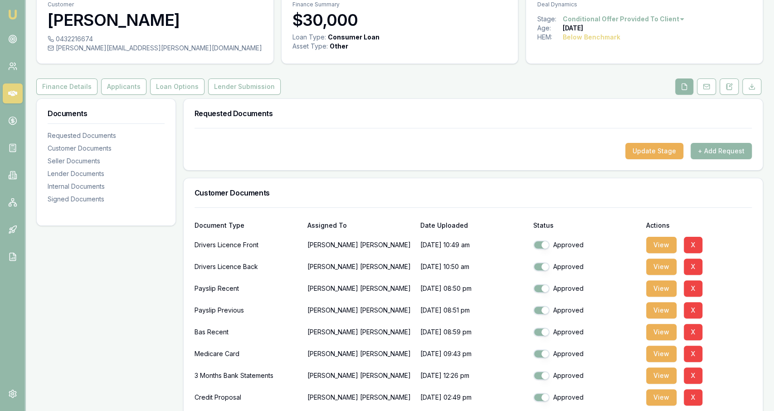
click at [109, 98] on div "Documents Requested Documents Customer Documents Seller Documents Lender Docume…" at bounding box center [106, 161] width 140 height 127
click at [115, 91] on button "Applicants" at bounding box center [123, 86] width 45 height 16
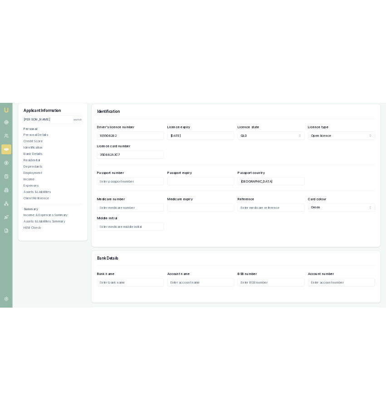
scroll to position [463, 0]
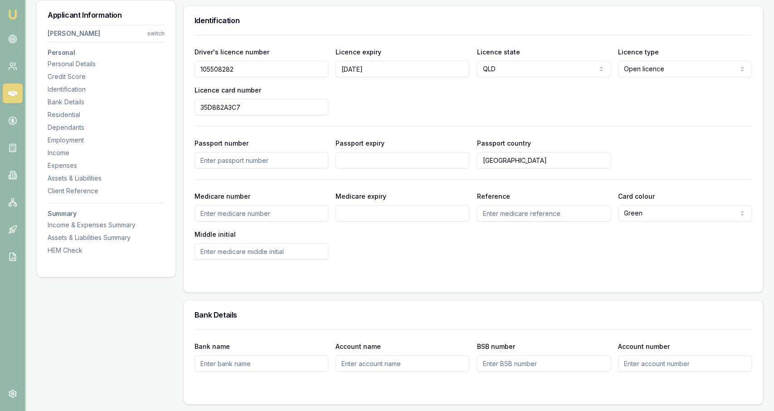
click at [284, 214] on input "Medicare number" at bounding box center [262, 213] width 134 height 16
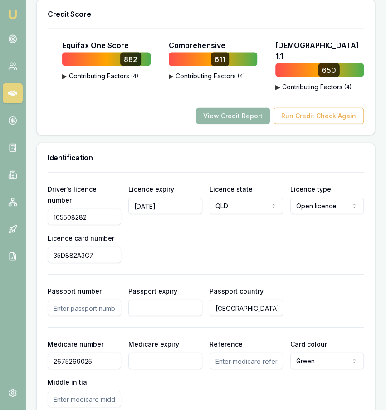
scroll to position [648, 0]
click at [72, 353] on input "2675269025" at bounding box center [84, 361] width 73 height 16
click at [69, 353] on input "2675269025" at bounding box center [84, 361] width 73 height 16
drag, startPoint x: 77, startPoint y: 330, endPoint x: 69, endPoint y: 330, distance: 7.3
click at [69, 353] on input "2675269025" at bounding box center [84, 361] width 73 height 16
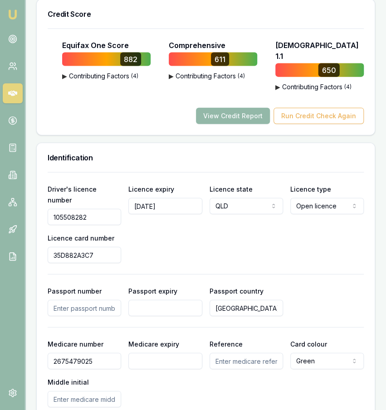
type input "2675479025"
click at [172, 353] on input "Medicare expiry" at bounding box center [164, 361] width 73 height 16
type input "1"
click at [238, 353] on input "Reference" at bounding box center [246, 361] width 73 height 16
type input "1"
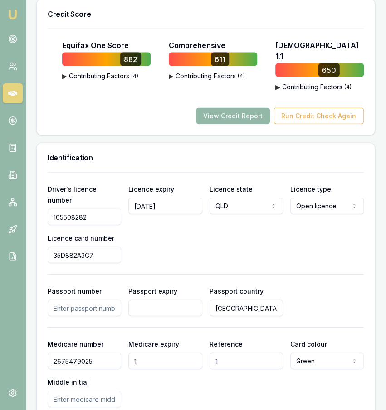
click at [204, 339] on div "Medicare number 2675479025 Medicare expiry 1 Reference 1 Card colour Green Gree…" at bounding box center [206, 373] width 316 height 69
click at [181, 353] on input "1" at bounding box center [164, 361] width 73 height 16
type input "12/2029"
click at [117, 391] on input "Middle initial" at bounding box center [84, 399] width 73 height 16
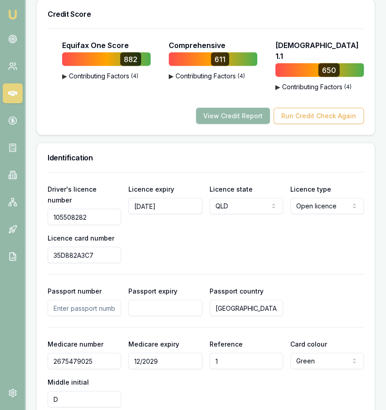
type input "D"
click at [187, 371] on div "Medicare number 2675479025 Medicare expiry 12/2029 Reference 1 Card colour Gree…" at bounding box center [206, 373] width 316 height 69
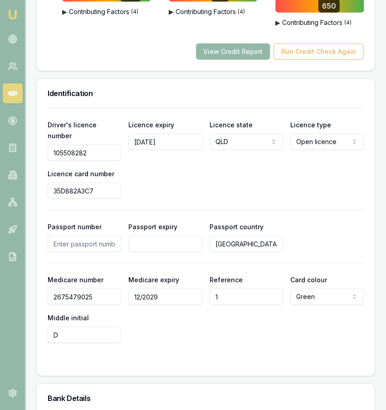
scroll to position [711, 0]
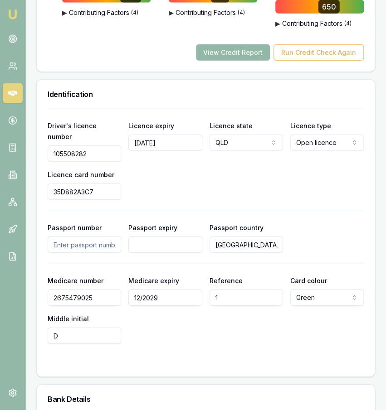
click at [175, 159] on div "Driver's licence number 105508282 Licence expiry 19/09/2028 Licence state QLD N…" at bounding box center [206, 160] width 316 height 80
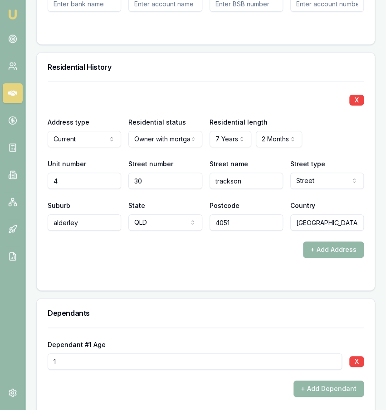
scroll to position [1155, 0]
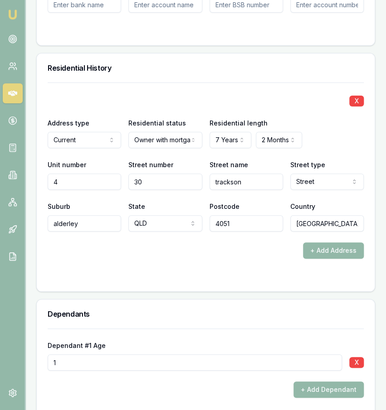
click at [169, 243] on div "+ Add Address" at bounding box center [206, 251] width 316 height 16
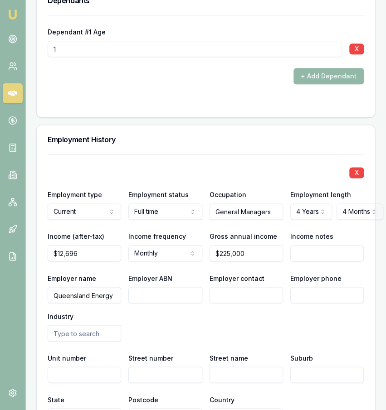
scroll to position [1441, 0]
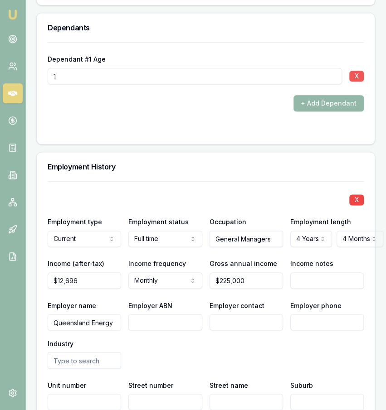
click at [355, 71] on button "X" at bounding box center [356, 76] width 15 height 11
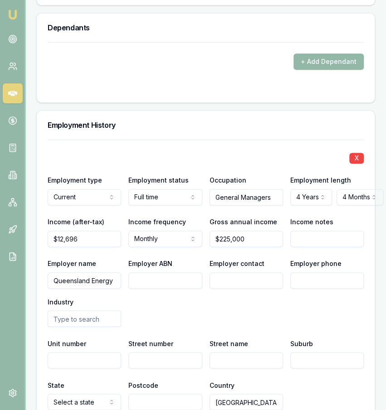
click at [191, 111] on div "Employment History" at bounding box center [206, 125] width 338 height 29
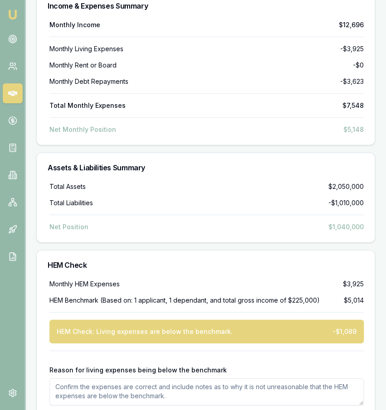
scroll to position [2990, 0]
click at [203, 199] on div "Total Liabilities -$1,010,000" at bounding box center [206, 203] width 314 height 9
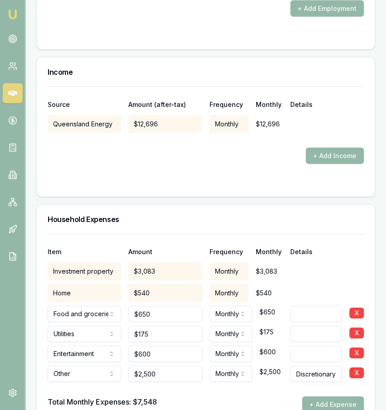
scroll to position [1863, 0]
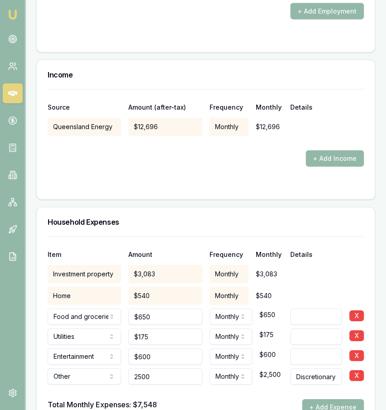
click at [142, 369] on input "2500" at bounding box center [164, 377] width 73 height 16
type input "$2,500"
click at [312, 400] on button "+ Add Expense" at bounding box center [333, 408] width 62 height 16
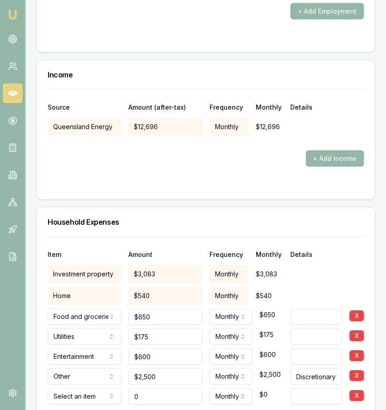
click at [130, 389] on input "0" at bounding box center [164, 397] width 73 height 16
type input "$0"
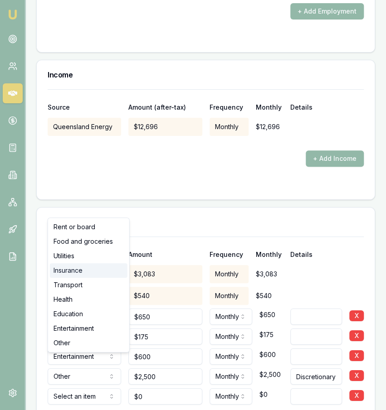
select select "INSURANCE"
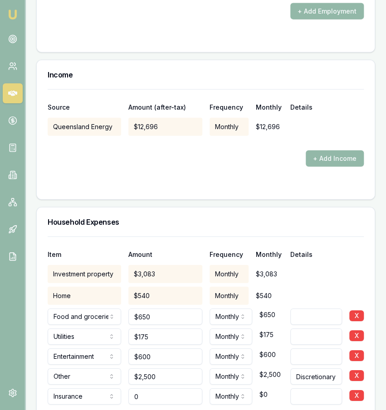
click at [147, 389] on input "0" at bounding box center [164, 397] width 73 height 16
click at [165, 389] on input "500" at bounding box center [164, 397] width 73 height 16
type input "2"
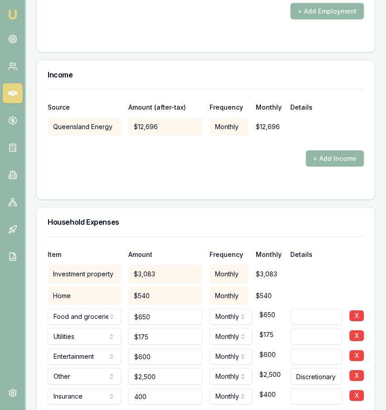
type input "$400"
click at [194, 405] on div at bounding box center [206, 412] width 316 height 15
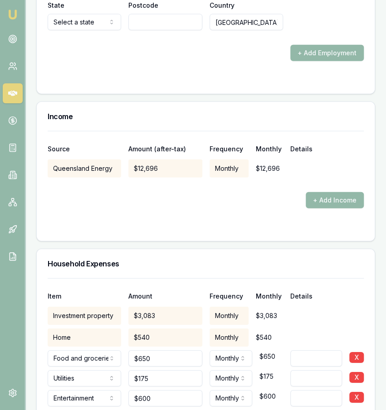
scroll to position [1905, 0]
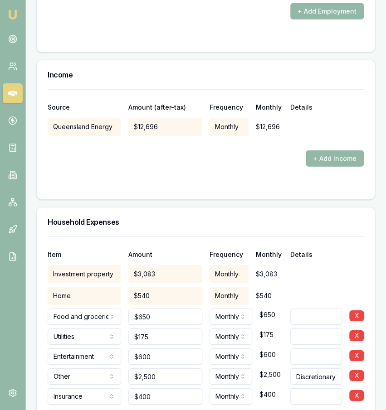
type input "$0"
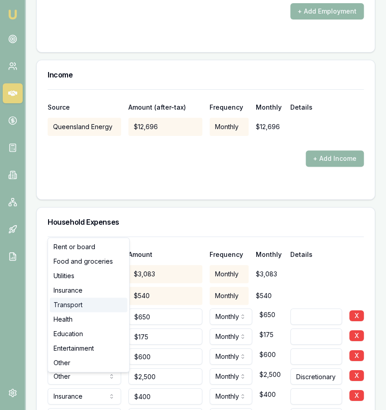
select select "TRANSPORT"
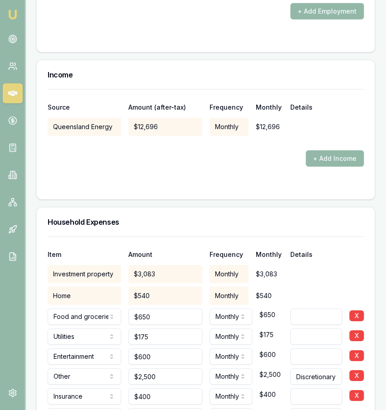
click at [139, 409] on input "0" at bounding box center [164, 417] width 73 height 16
type input "$400"
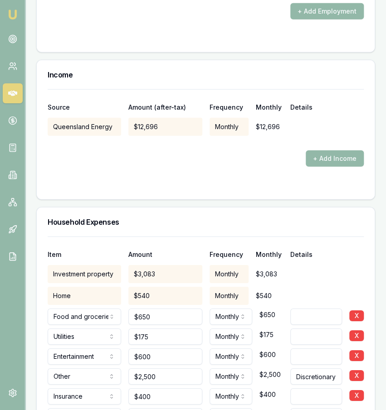
click at [149, 369] on input "2500" at bounding box center [164, 377] width 73 height 16
type input "$3,000"
click at [237, 237] on div "Item Amount Frequency Monthly Details" at bounding box center [206, 249] width 316 height 24
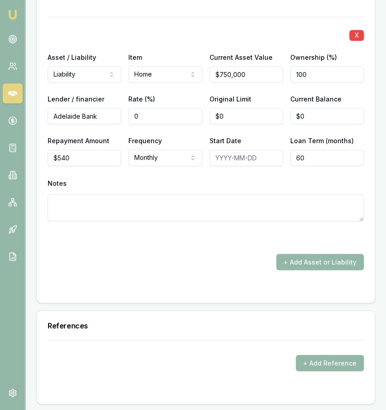
scroll to position [2665, 0]
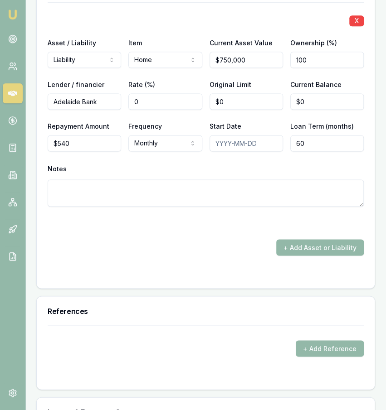
click at [355, 121] on div "Loan Term (months) 60" at bounding box center [326, 136] width 73 height 31
click at [355, 135] on input "60" at bounding box center [326, 143] width 73 height 16
type input "320"
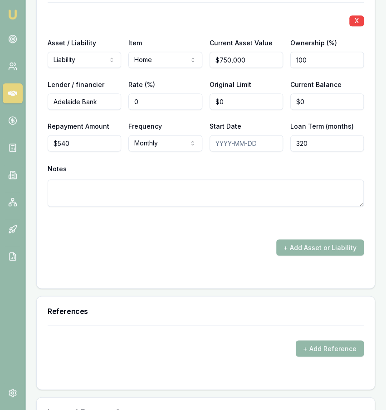
click at [269, 162] on div "Notes" at bounding box center [206, 184] width 316 height 44
click at [308, 122] on label "Loan Term (months)" at bounding box center [321, 126] width 63 height 8
click at [308, 135] on input "320" at bounding box center [326, 143] width 73 height 16
click at [308, 93] on input "0" at bounding box center [326, 101] width 73 height 16
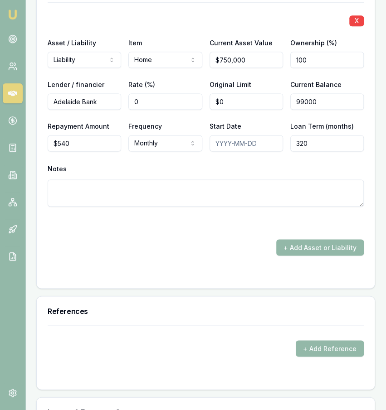
click at [308, 93] on input "99000" at bounding box center [326, 101] width 73 height 16
type input "$99,300"
click at [262, 162] on div "Notes" at bounding box center [206, 169] width 316 height 14
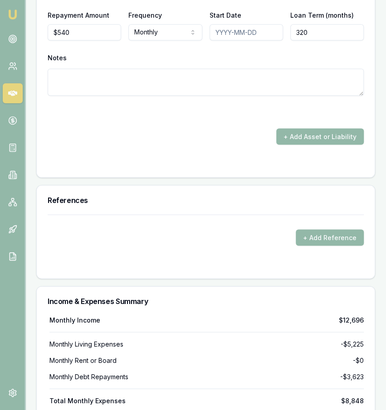
click at [242, 185] on div "References + Add Reference" at bounding box center [205, 232] width 339 height 94
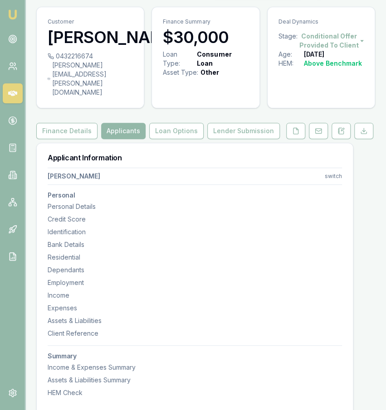
scroll to position [0, 0]
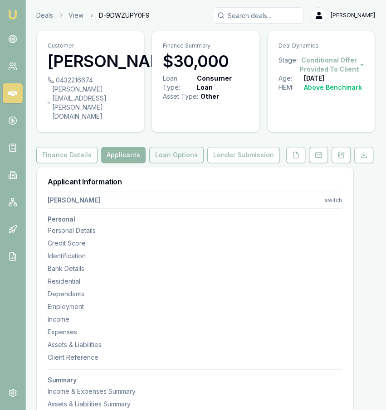
click at [182, 149] on button "Loan Options" at bounding box center [176, 155] width 54 height 16
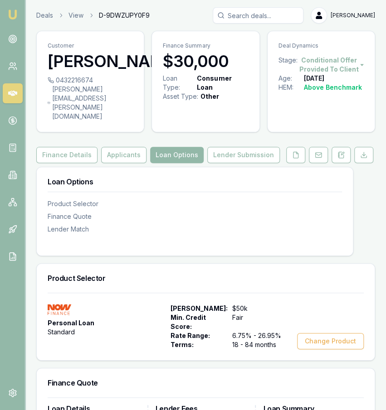
click at [110, 147] on button "Applicants" at bounding box center [123, 155] width 45 height 16
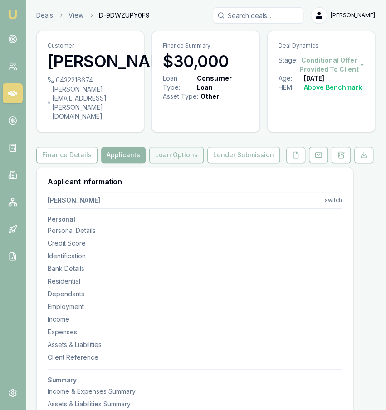
click at [161, 149] on button "Loan Options" at bounding box center [176, 155] width 54 height 16
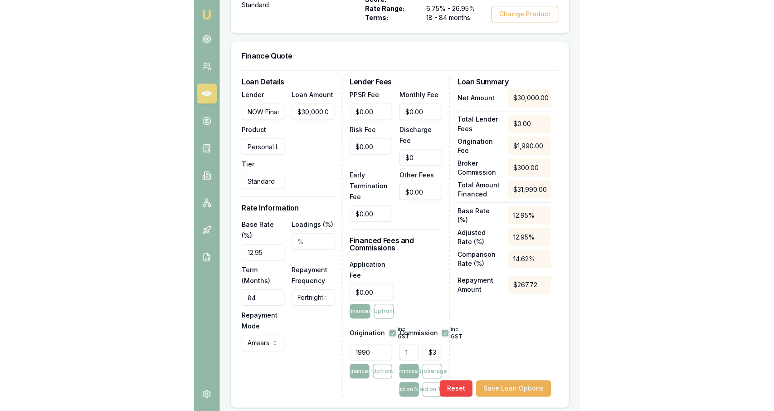
scroll to position [331, 0]
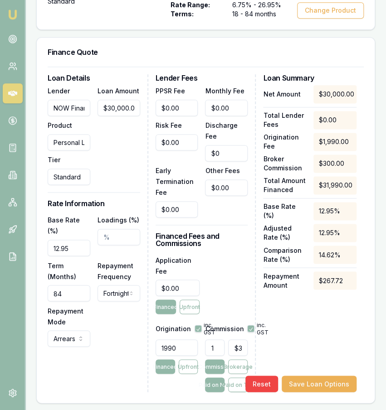
click at [209, 195] on div "Other Fees $0.00" at bounding box center [226, 191] width 43 height 53
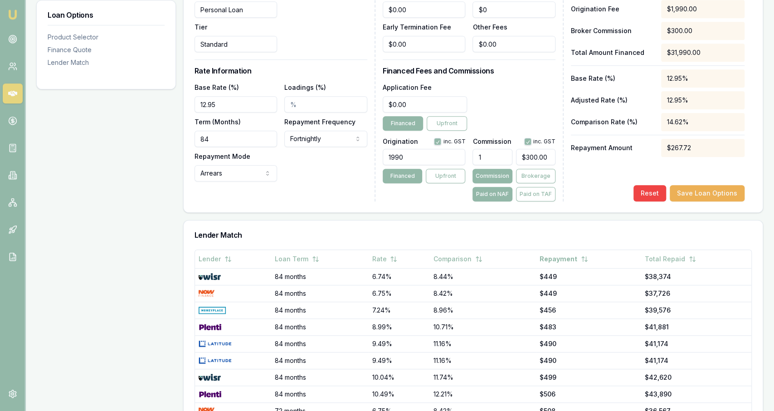
click at [127, 200] on div "Loan Options Product Selector Finance Quote Lender Match" at bounding box center [106, 143] width 140 height 668
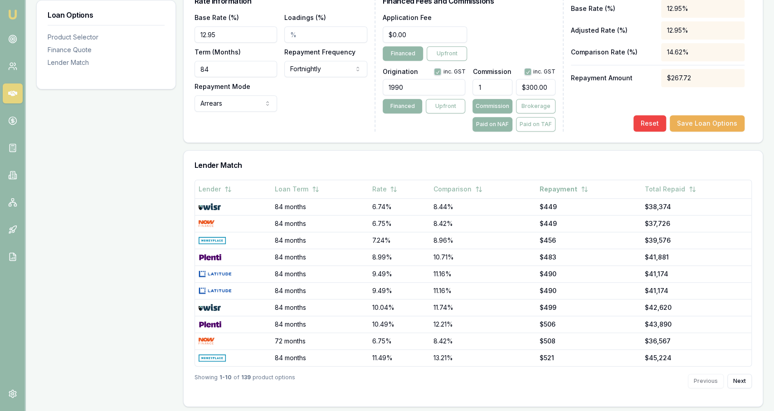
scroll to position [0, 0]
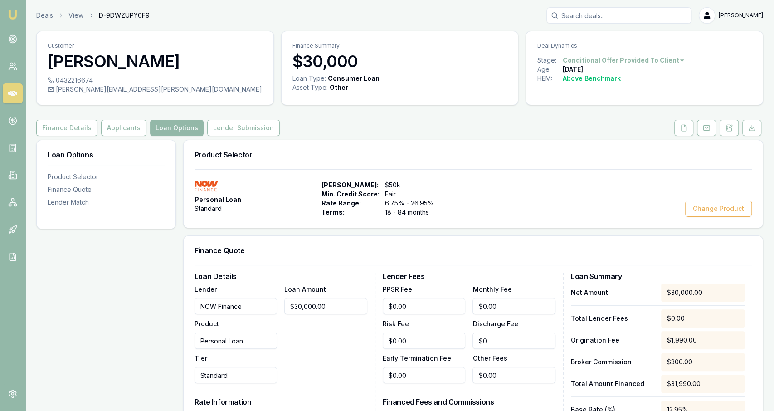
click at [231, 119] on div "Customer [PERSON_NAME] 0432216674 [PERSON_NAME][EMAIL_ADDRESS][PERSON_NAME][DOM…" at bounding box center [399, 419] width 727 height 777
click at [230, 126] on button "Lender Submission" at bounding box center [243, 128] width 73 height 16
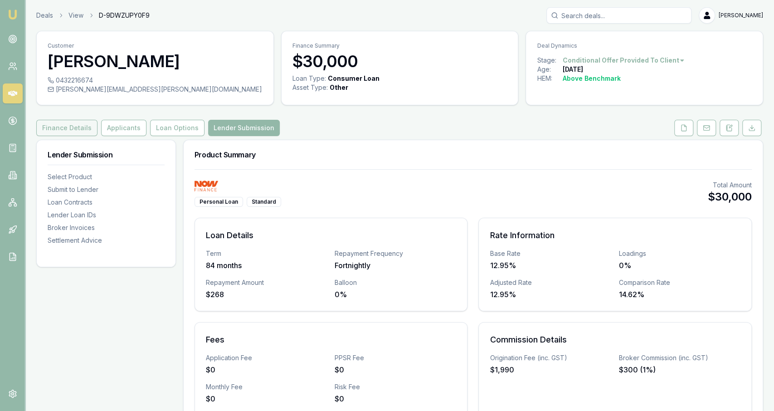
click at [60, 132] on button "Finance Details" at bounding box center [66, 128] width 61 height 16
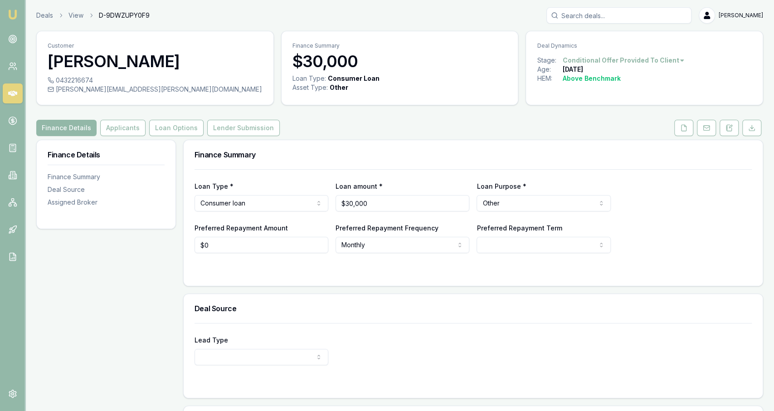
click at [114, 118] on div "Customer Jeffrey Gorrell 0432216674 jeff.gorrell@me.com Finance Summary $30,000…" at bounding box center [399, 275] width 727 height 488
click at [114, 121] on button "Applicants" at bounding box center [122, 128] width 45 height 16
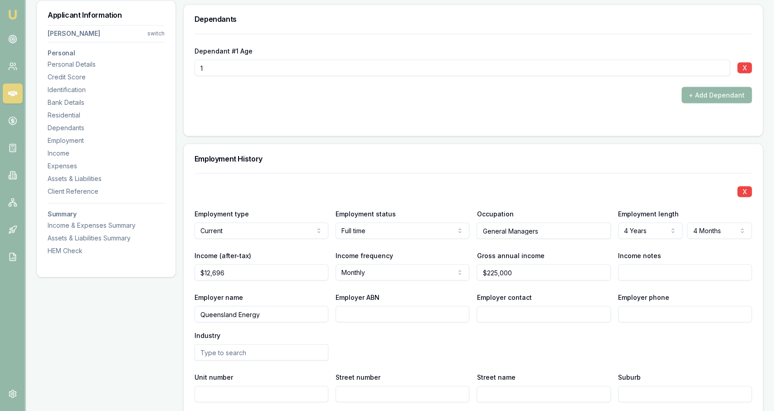
scroll to position [1117, 0]
click at [385, 66] on button "X" at bounding box center [744, 67] width 15 height 11
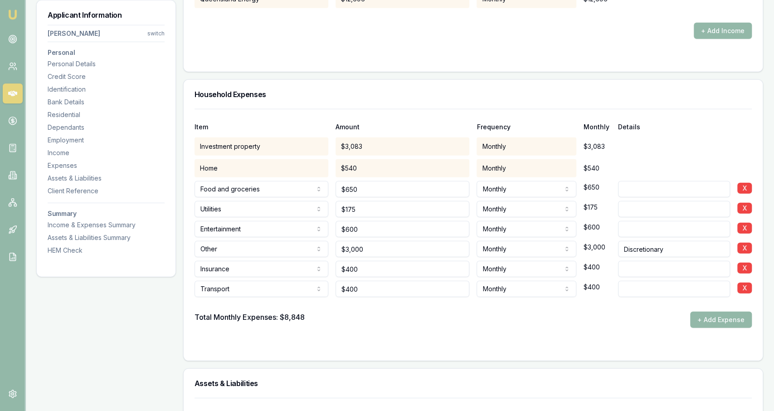
scroll to position [1664, 0]
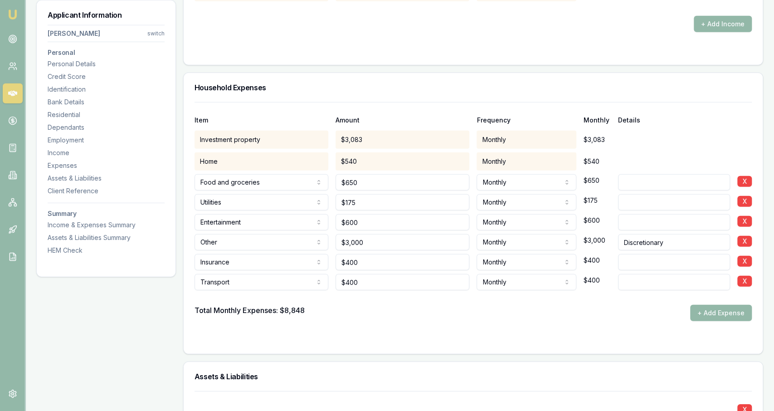
click at [385, 94] on div "Household Expenses" at bounding box center [473, 87] width 579 height 29
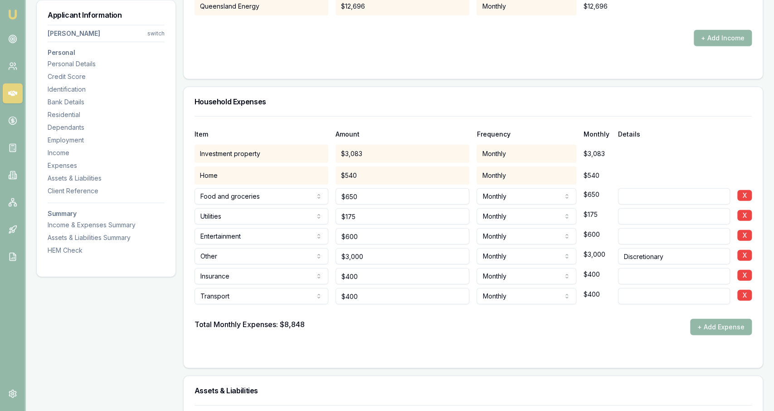
scroll to position [1651, 0]
click at [363, 358] on div "Item Amount Frequency Monthly Details Investment property $3,083 Monthly $3,083…" at bounding box center [473, 242] width 579 height 252
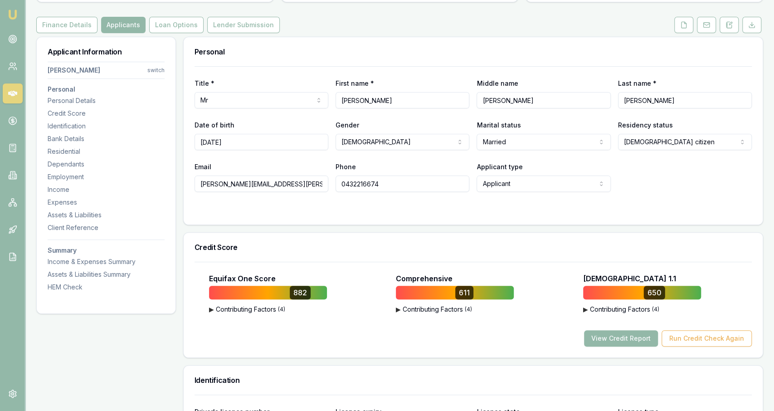
scroll to position [0, 0]
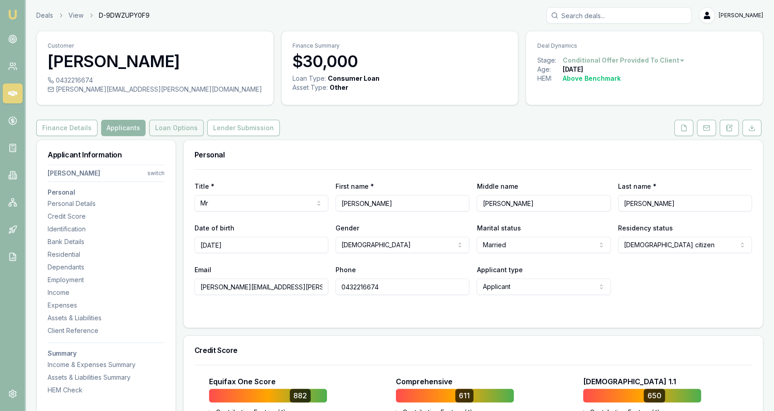
click at [184, 126] on button "Loan Options" at bounding box center [176, 128] width 54 height 16
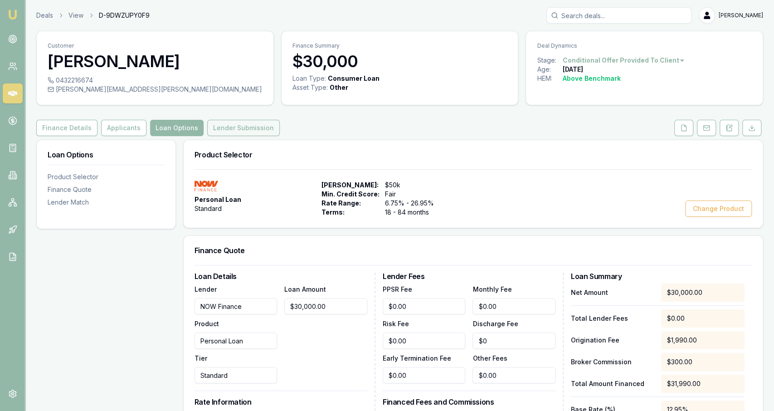
click at [251, 130] on button "Lender Submission" at bounding box center [243, 128] width 73 height 16
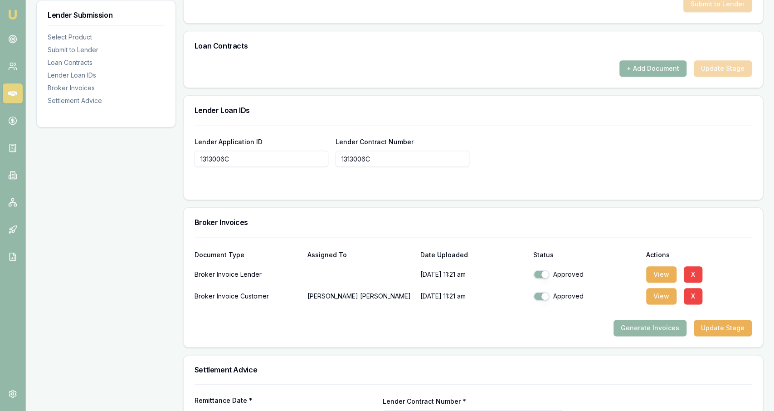
scroll to position [580, 0]
click at [385, 74] on button "+ Add Document" at bounding box center [653, 68] width 67 height 16
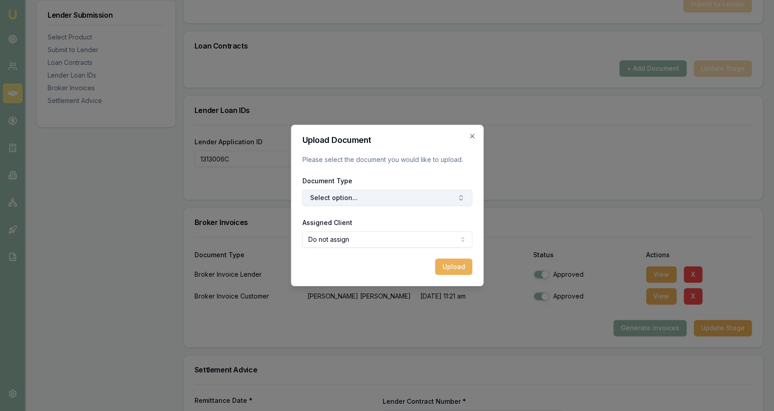
click at [341, 201] on button "Select option..." at bounding box center [387, 198] width 170 height 16
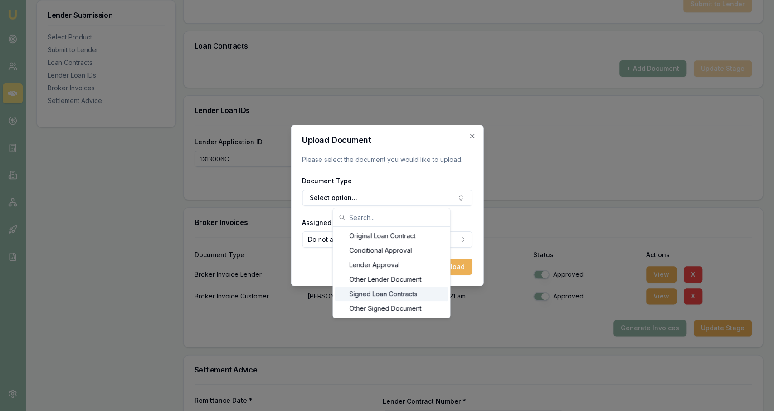
click at [385, 291] on div "Signed Loan Contracts" at bounding box center [391, 294] width 113 height 15
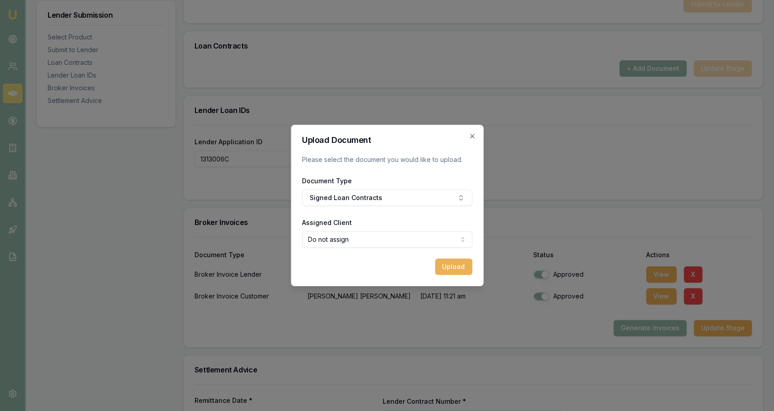
select select "U-67DSBWP6IZ"
click at [385, 269] on button "Upload" at bounding box center [453, 267] width 37 height 16
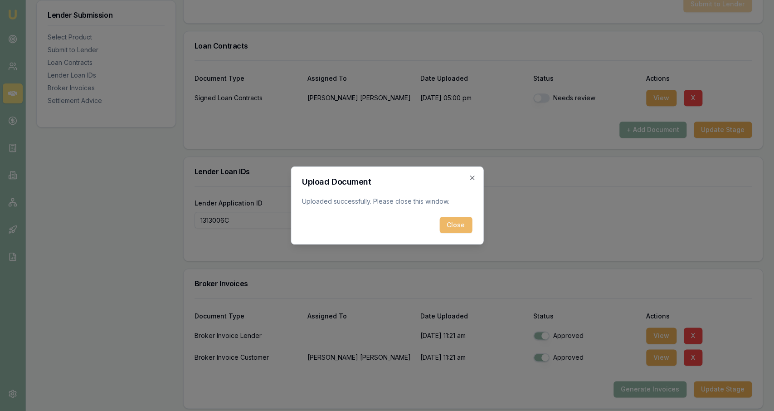
click at [385, 224] on button "Close" at bounding box center [455, 225] width 33 height 16
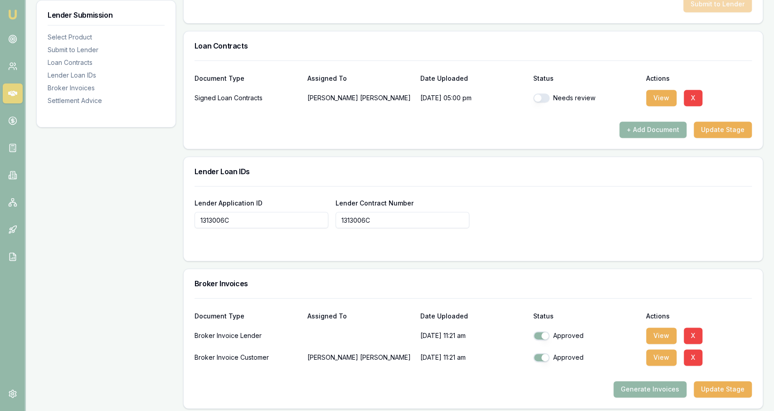
click at [385, 93] on button "button" at bounding box center [541, 97] width 16 height 9
checkbox input "true"
click at [385, 125] on div "+ Add Document Update Stage" at bounding box center [473, 130] width 557 height 16
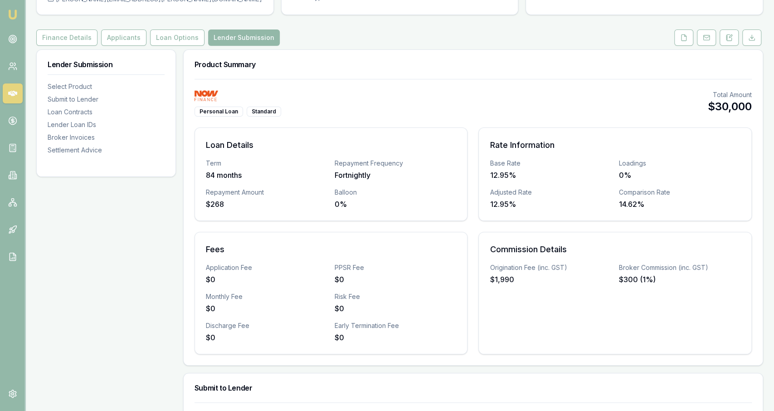
scroll to position [84, 0]
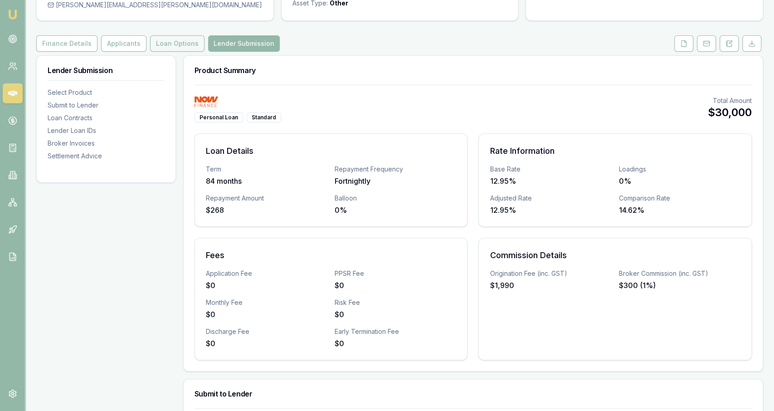
click at [195, 48] on button "Loan Options" at bounding box center [177, 43] width 54 height 16
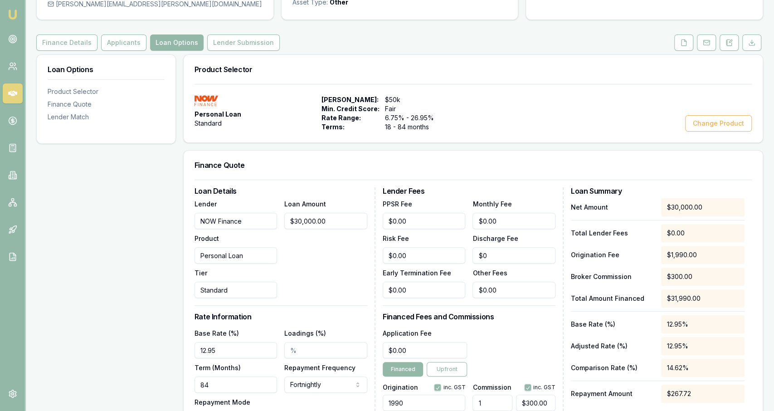
scroll to position [137, 0]
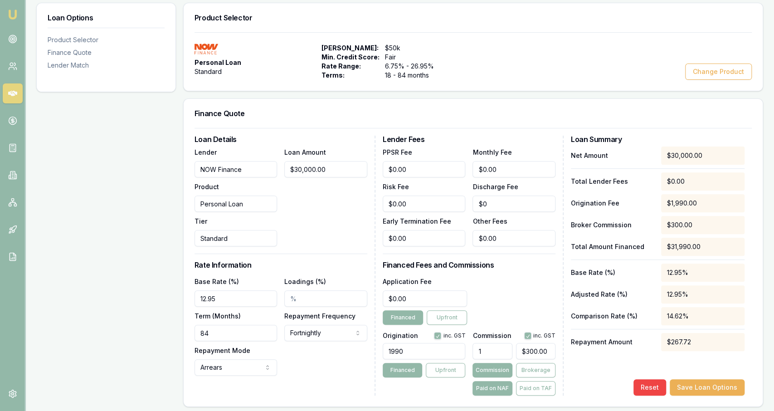
click at [98, 258] on div "Loan Options Product Selector Finance Quote Lender Match" at bounding box center [106, 337] width 140 height 668
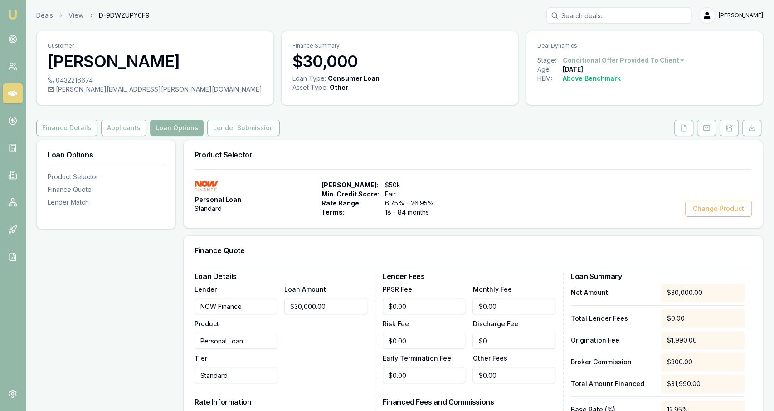
click at [240, 119] on div "Customer Jeffrey Gorrell 0432216674 jeff.gorrell@me.com Finance Summary $30,000…" at bounding box center [399, 419] width 727 height 777
click at [242, 125] on button "Lender Submission" at bounding box center [243, 128] width 73 height 16
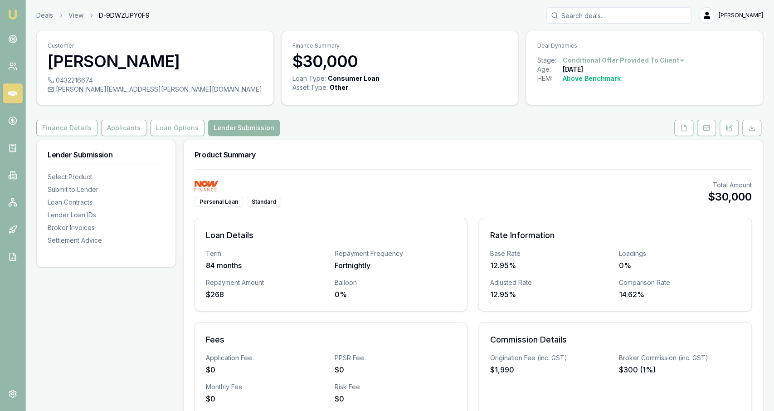
click at [52, 21] on div "Deals View D-9DWZUPY0F9 Jackson Fanfulla" at bounding box center [399, 15] width 727 height 16
click at [50, 15] on link "Deals" at bounding box center [44, 15] width 17 height 9
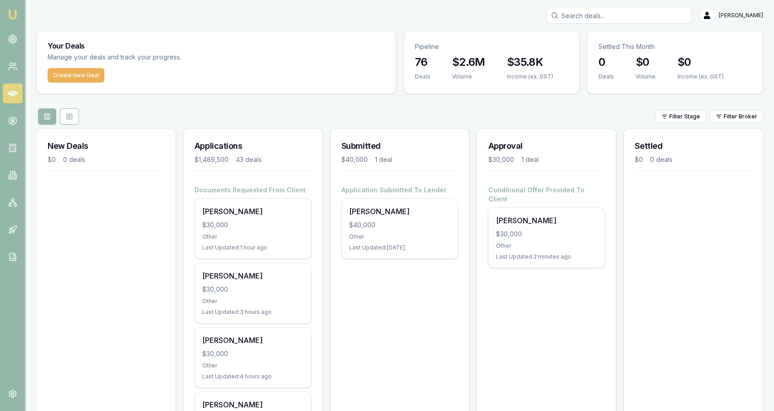
click at [90, 74] on button "Create New Deal" at bounding box center [76, 75] width 57 height 15
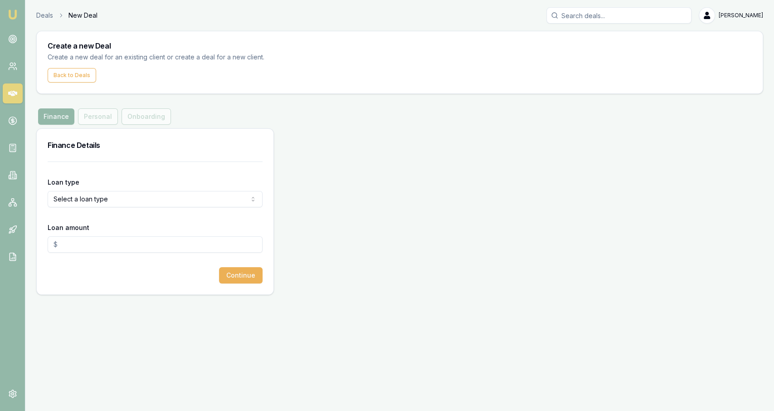
click at [100, 177] on div "Loan type Select a loan type Consumer Loan Consumer Asset Commercial Loan Comme…" at bounding box center [155, 191] width 215 height 31
click at [103, 219] on form "Loan type Select a loan type Consumer Loan Consumer Asset Commercial Loan Comme…" at bounding box center [155, 222] width 215 height 122
click at [99, 197] on html "Emu Broker Deals New Deal Jackson Fanfulla Toggle Menu Create a new Deal Create…" at bounding box center [387, 205] width 774 height 411
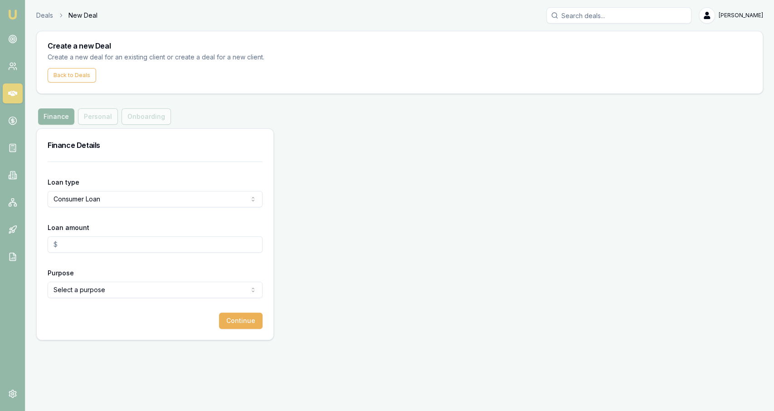
click at [98, 239] on input "Loan amount" at bounding box center [155, 244] width 215 height 16
type input "$30,000.00"
click at [104, 304] on form "Loan type Consumer Loan Consumer Loan Consumer Asset Commercial Loan Commercial…" at bounding box center [155, 244] width 215 height 167
click at [106, 299] on form "Loan type Consumer Loan Consumer Loan Consumer Asset Commercial Loan Commercial…" at bounding box center [155, 244] width 215 height 167
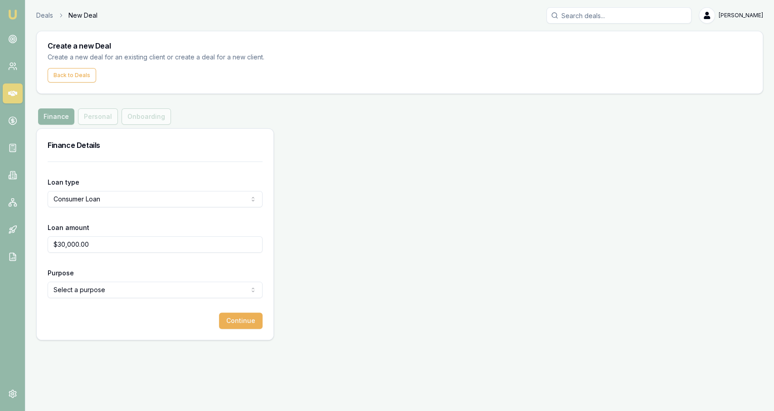
click at [106, 299] on form "Loan type Consumer Loan Consumer Loan Consumer Asset Commercial Loan Commercial…" at bounding box center [155, 244] width 215 height 167
click at [98, 239] on input "$30,000.00" at bounding box center [155, 244] width 215 height 16
click at [92, 297] on html "Emu Broker Deals New Deal Jackson Fanfulla Toggle Menu Create a new Deal Create…" at bounding box center [387, 205] width 774 height 411
click at [75, 280] on html "Emu Broker Deals New Deal Jackson Fanfulla Toggle Menu Create a new Deal Create…" at bounding box center [387, 205] width 774 height 411
click at [77, 288] on html "Emu Broker Deals New Deal Jackson Fanfulla Toggle Menu Create a new Deal Create…" at bounding box center [387, 205] width 774 height 411
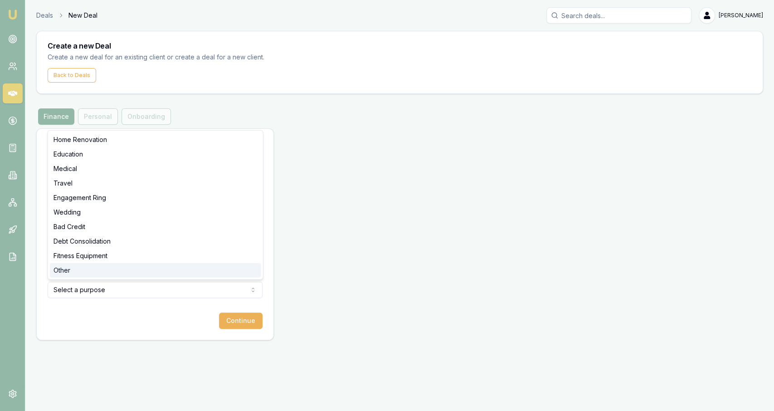
select select "OTHER"
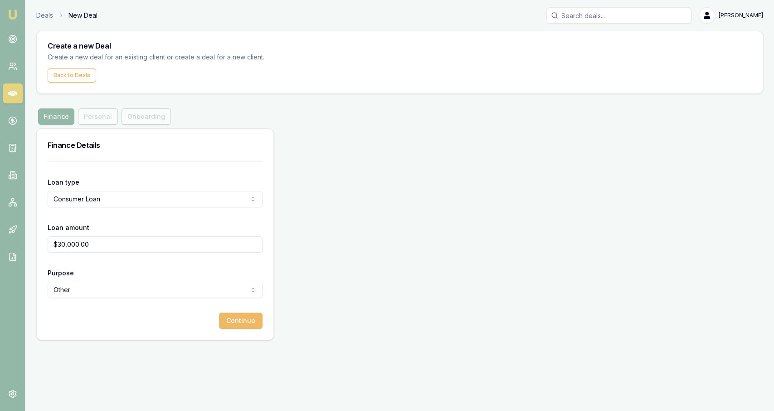
click at [225, 323] on button "Continue" at bounding box center [241, 320] width 44 height 16
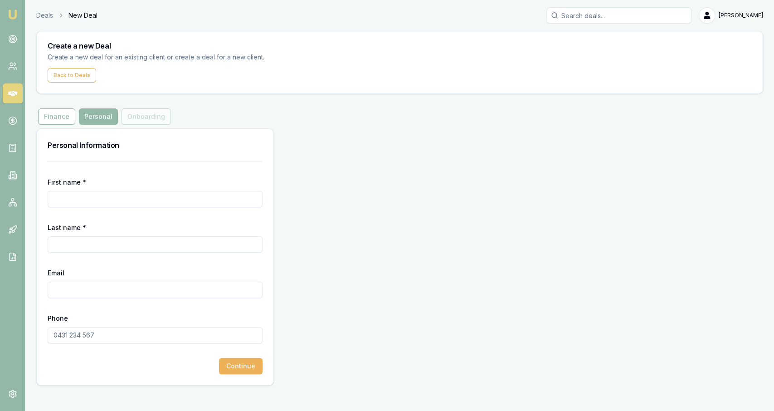
click at [143, 198] on input "First name *" at bounding box center [155, 199] width 215 height 16
type input "John"
type input "Brown"
paste input "DAZANDJOSH@yahoo.com"
type input "DAZANDJOSH@yahoo.com"
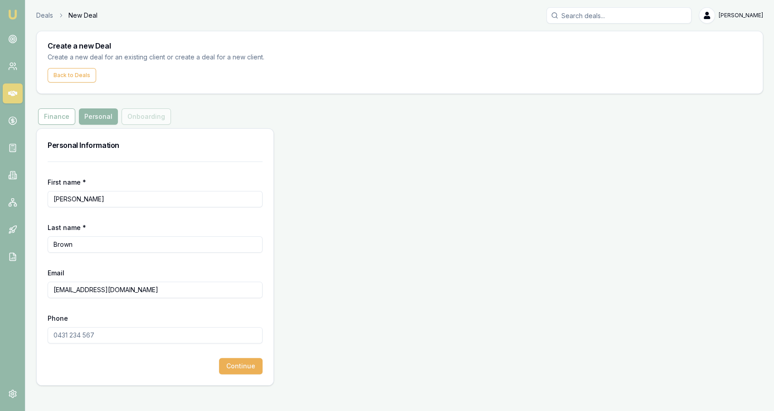
click at [137, 332] on input "Phone" at bounding box center [155, 335] width 215 height 16
paste input "0407 120 141"
type input "0407 120 141"
click at [222, 371] on button "Continue" at bounding box center [241, 366] width 44 height 16
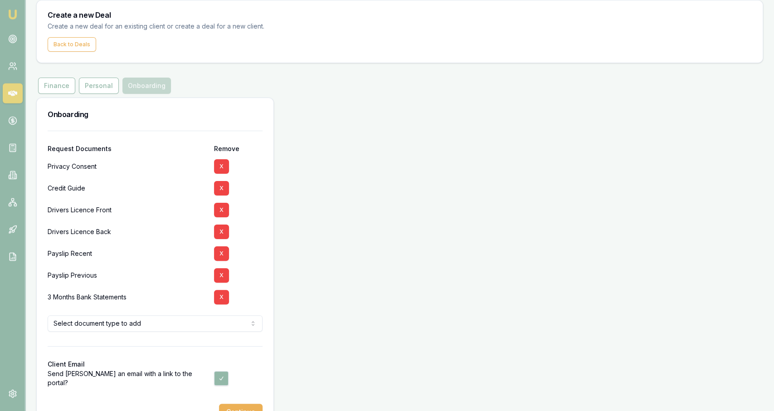
scroll to position [31, 0]
click at [219, 373] on button "button" at bounding box center [221, 378] width 15 height 15
checkbox input "false"
click at [224, 253] on button "X" at bounding box center [221, 253] width 15 height 15
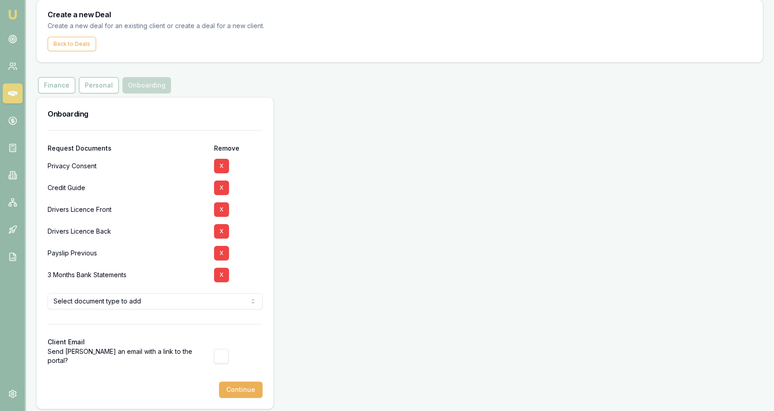
click at [224, 253] on button "X" at bounding box center [221, 253] width 15 height 15
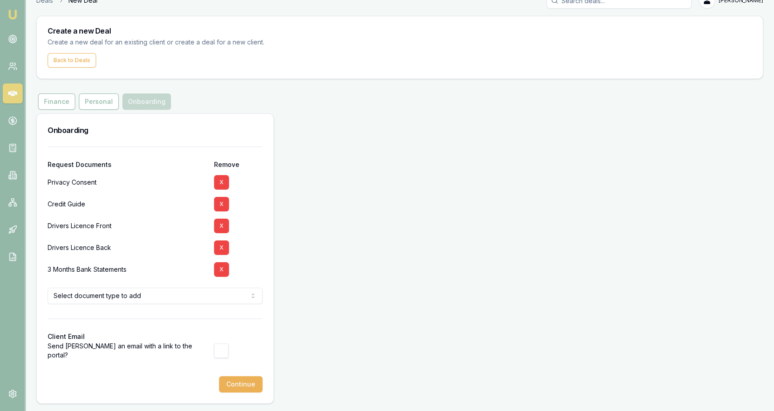
scroll to position [14, 0]
click at [224, 253] on button "X" at bounding box center [221, 248] width 15 height 15
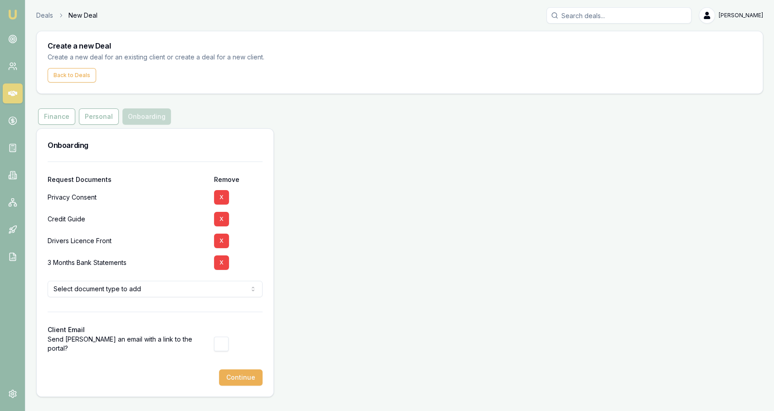
scroll to position [0, 0]
click at [220, 266] on button "X" at bounding box center [221, 262] width 15 height 15
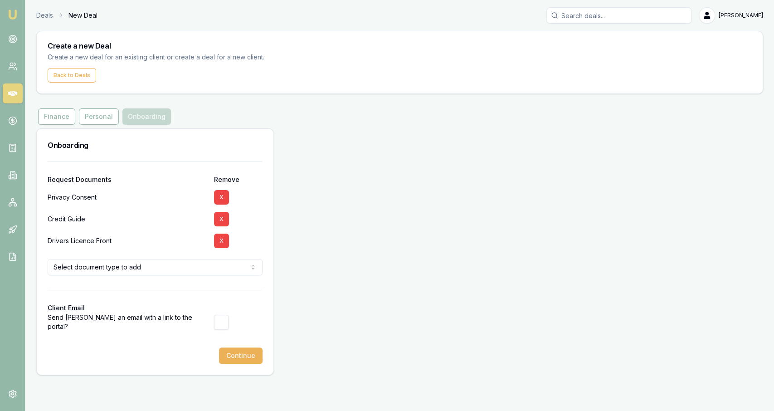
click at [206, 275] on div at bounding box center [155, 282] width 215 height 15
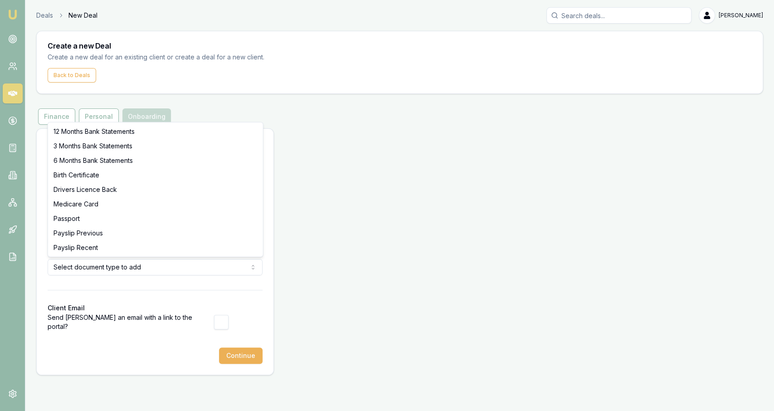
click at [202, 273] on html "Emu Broker Deals New Deal Jackson Fanfulla Toggle Menu Create a new Deal Create…" at bounding box center [387, 205] width 774 height 411
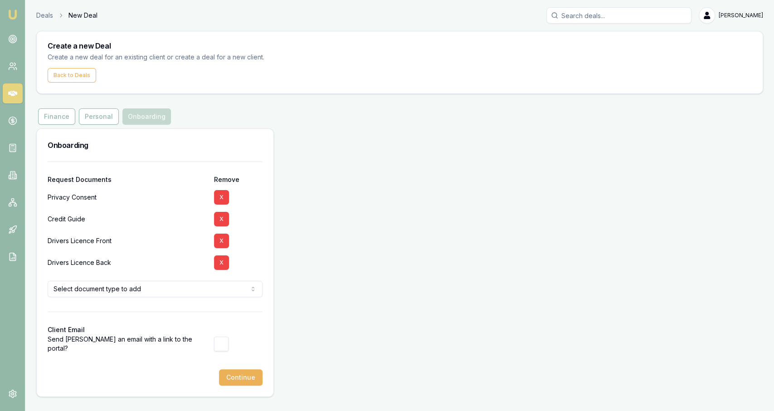
click at [326, 281] on div "Onboarding Request Documents Remove Privacy Consent X Credit Guide X Drivers Li…" at bounding box center [399, 262] width 727 height 268
click at [244, 372] on button "Continue" at bounding box center [241, 377] width 44 height 16
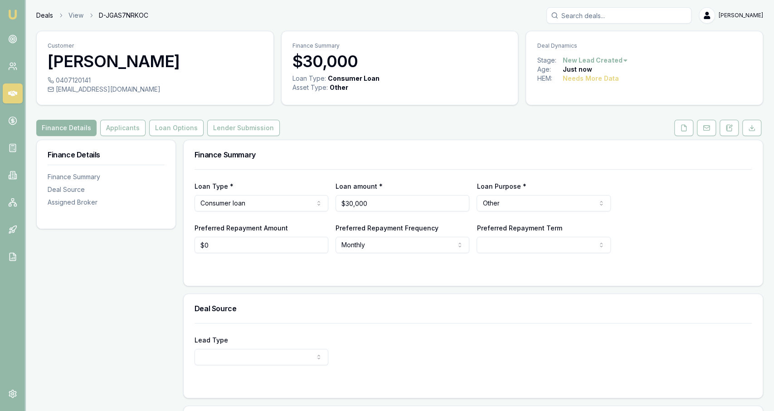
click at [48, 15] on link "Deals" at bounding box center [44, 15] width 17 height 9
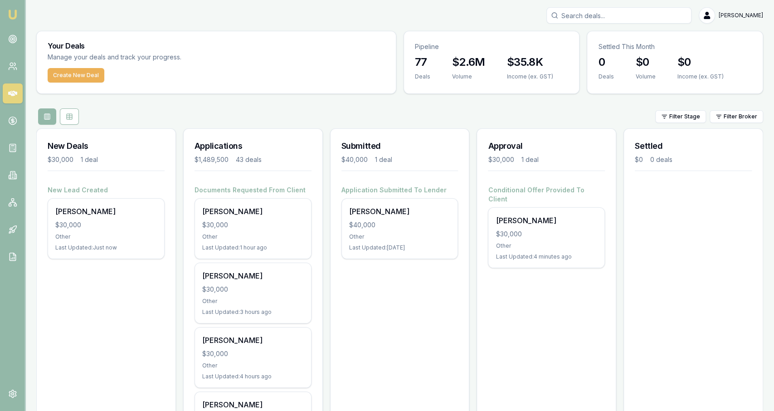
click at [68, 83] on div "Create New Deal" at bounding box center [216, 80] width 359 height 25
click at [68, 77] on button "Create New Deal" at bounding box center [76, 75] width 57 height 15
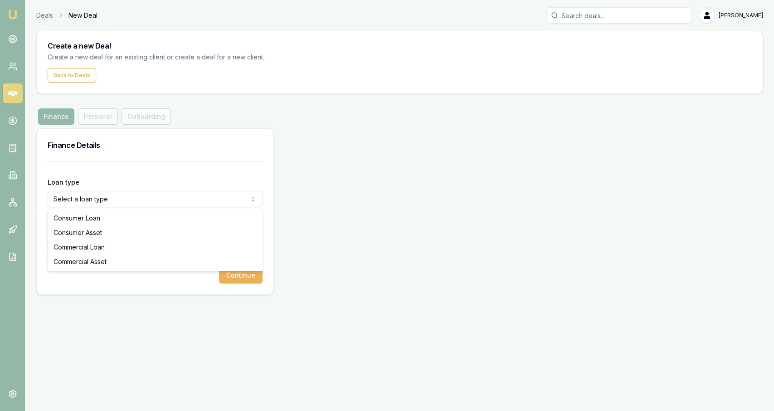
click at [94, 203] on html "Emu Broker Deals New Deal Jackson Fanfulla Toggle Menu Create a new Deal Create…" at bounding box center [387, 205] width 774 height 411
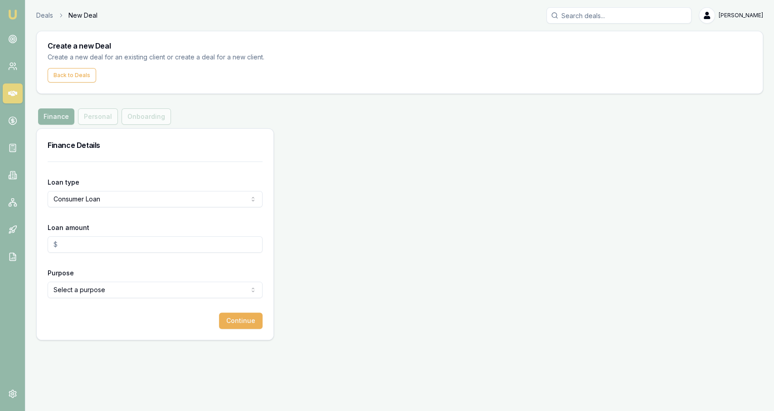
click at [90, 238] on input "Loan amount" at bounding box center [155, 244] width 215 height 16
type input "$30,000.00"
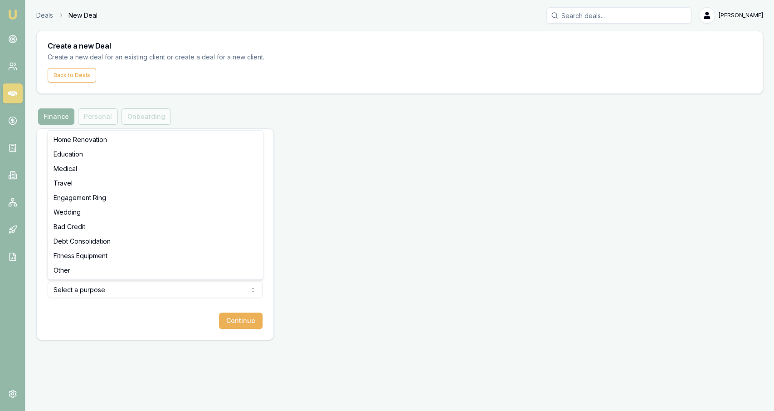
click at [97, 287] on html "Emu Broker Deals New Deal Jackson Fanfulla Toggle Menu Create a new Deal Create…" at bounding box center [387, 205] width 774 height 411
select select "OTHER"
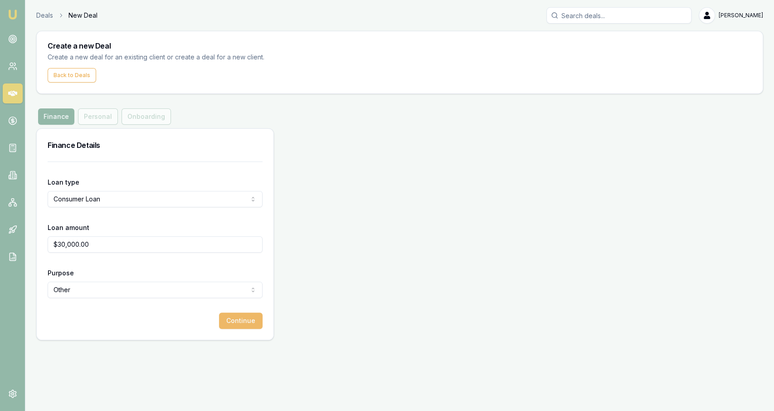
click at [250, 328] on button "Continue" at bounding box center [241, 320] width 44 height 16
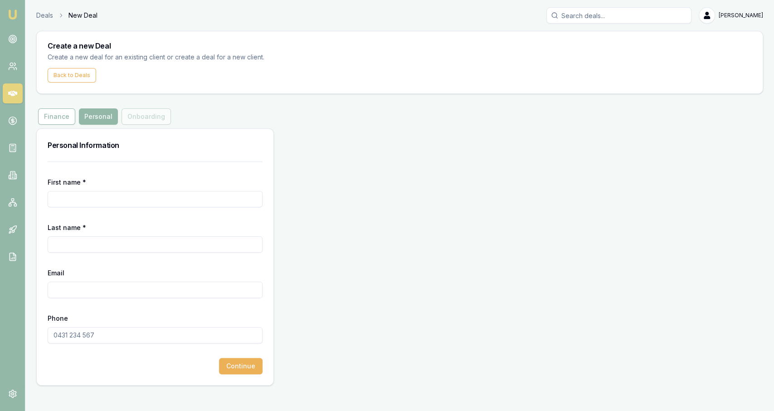
click at [127, 200] on input "First name *" at bounding box center [155, 199] width 215 height 16
type input "Adam"
type input "Kirkbride"
click at [98, 252] on form "First name * Adam Last name * Kirkbride Email Phone Continue" at bounding box center [155, 267] width 215 height 213
click at [93, 322] on div "Phone" at bounding box center [155, 327] width 215 height 31
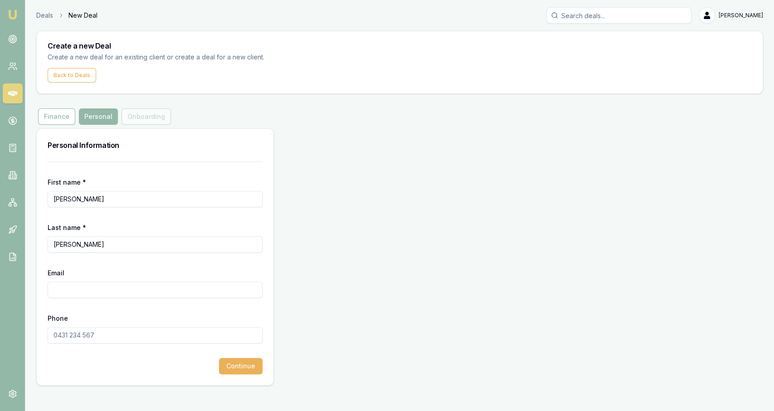
click at [94, 331] on input "Phone" at bounding box center [155, 335] width 215 height 16
paste input "0493 853 628"
type input "0493 853 628"
click at [94, 292] on input "Email" at bounding box center [155, 290] width 215 height 16
paste input "BEEYOYOMAN1@gmail.com"
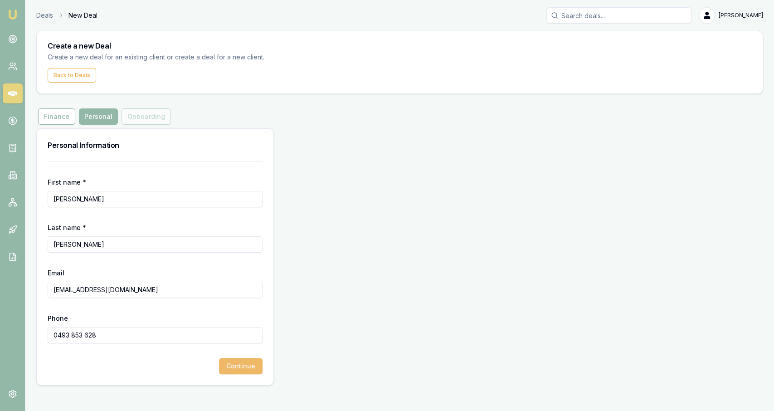
type input "BEEYOYOMAN1@gmail.com"
click at [233, 369] on button "Continue" at bounding box center [241, 366] width 44 height 16
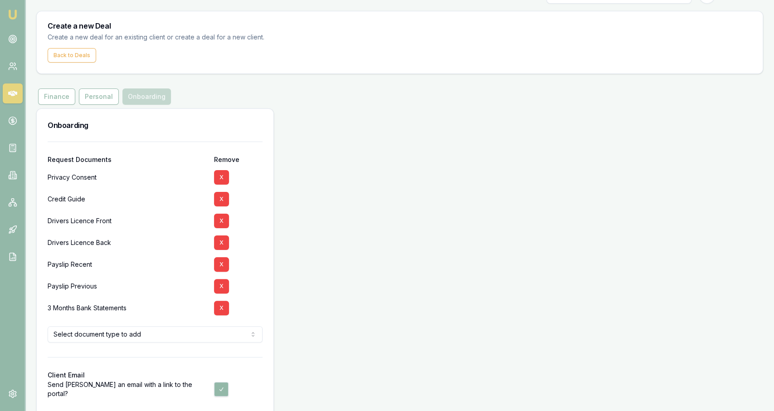
scroll to position [25, 0]
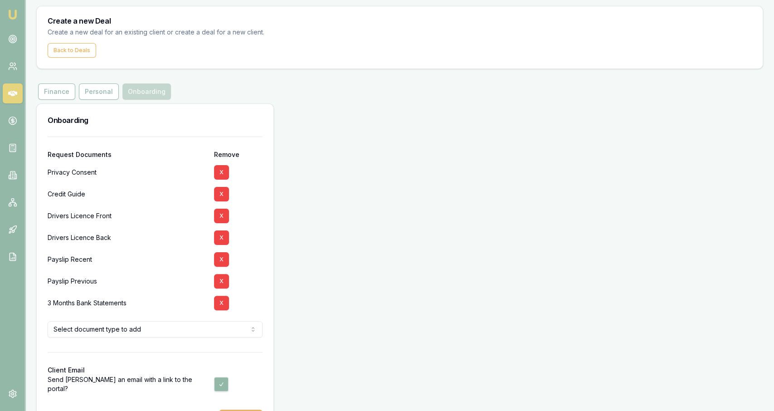
click at [220, 382] on button "button" at bounding box center [221, 384] width 15 height 15
checkbox input "false"
click at [224, 300] on button "X" at bounding box center [221, 303] width 15 height 15
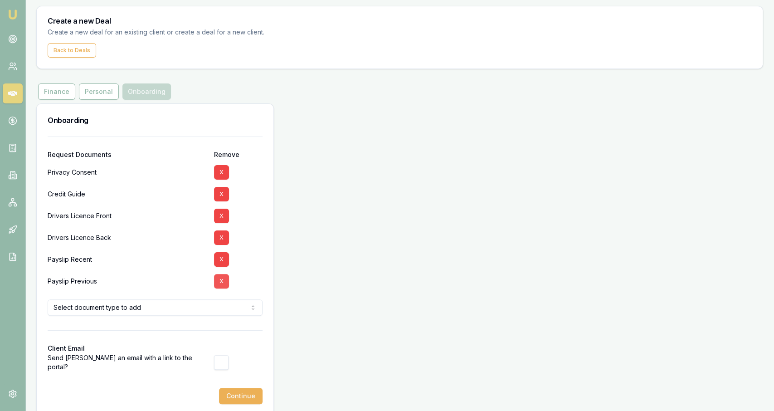
click at [221, 279] on button "X" at bounding box center [221, 281] width 15 height 15
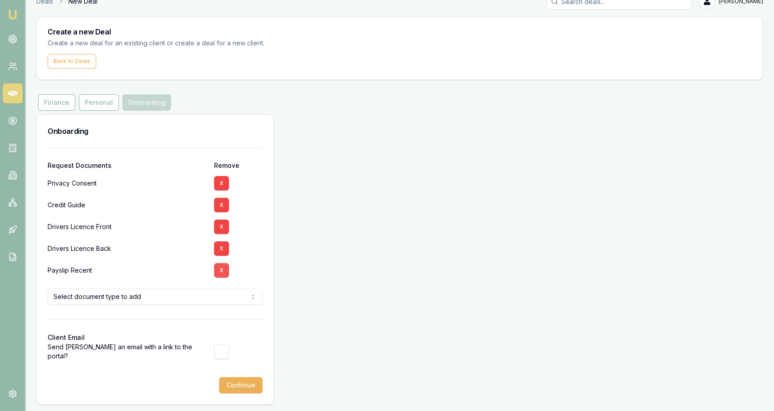
click at [221, 268] on button "X" at bounding box center [221, 270] width 15 height 15
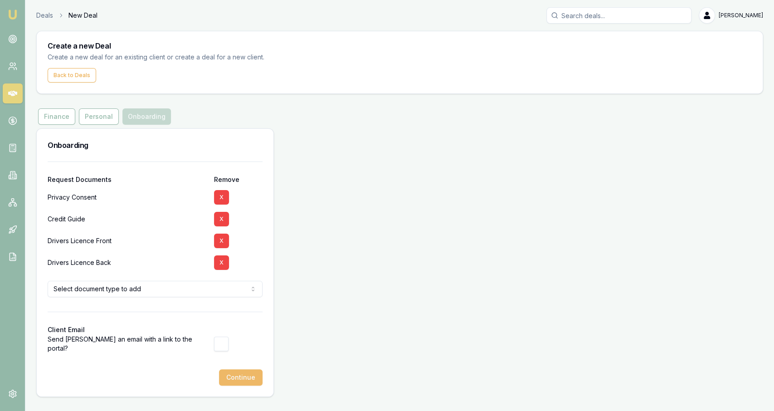
click at [241, 383] on button "Continue" at bounding box center [241, 377] width 44 height 16
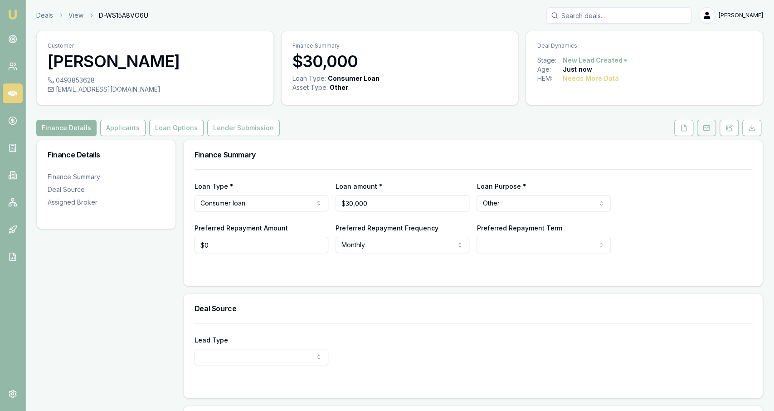
click at [385, 124] on icon at bounding box center [706, 127] width 7 height 7
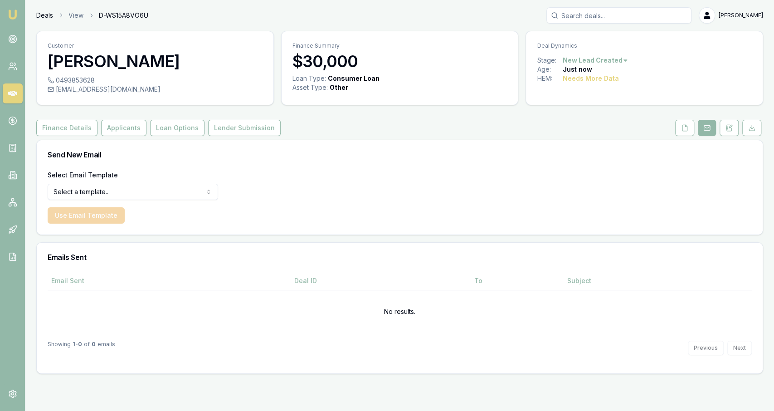
click at [49, 17] on link "Deals" at bounding box center [44, 15] width 17 height 9
